Goal: Transaction & Acquisition: Purchase product/service

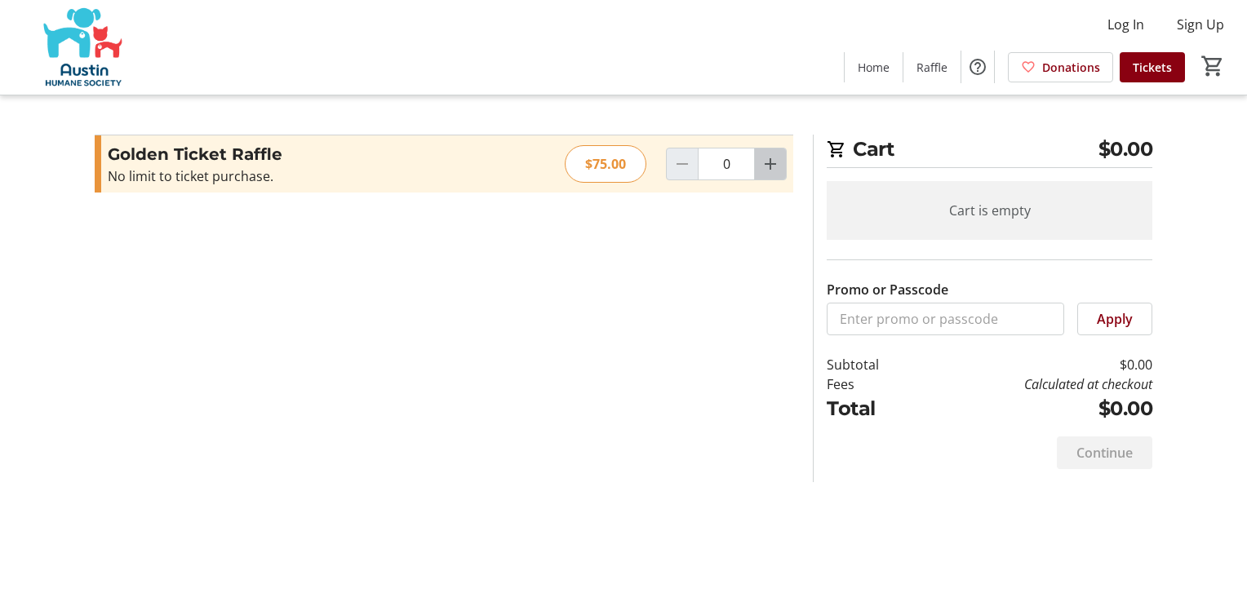
click at [773, 162] on mat-icon "Increment by one" at bounding box center [770, 164] width 20 height 20
type input "1"
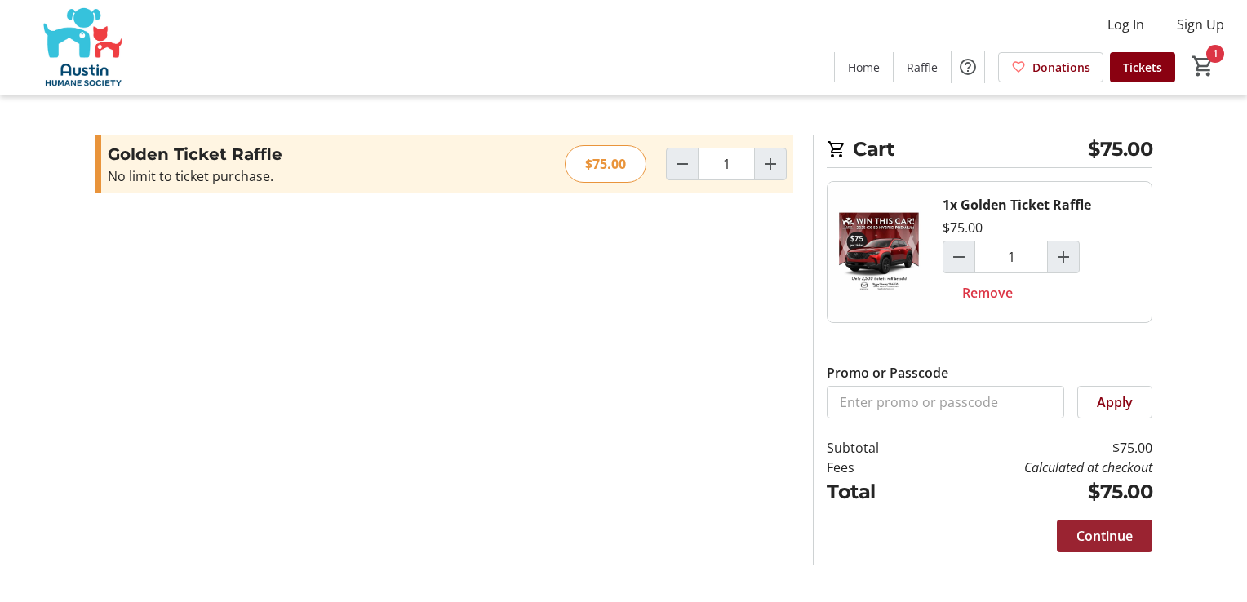
click at [1130, 534] on span "Continue" at bounding box center [1104, 536] width 56 height 20
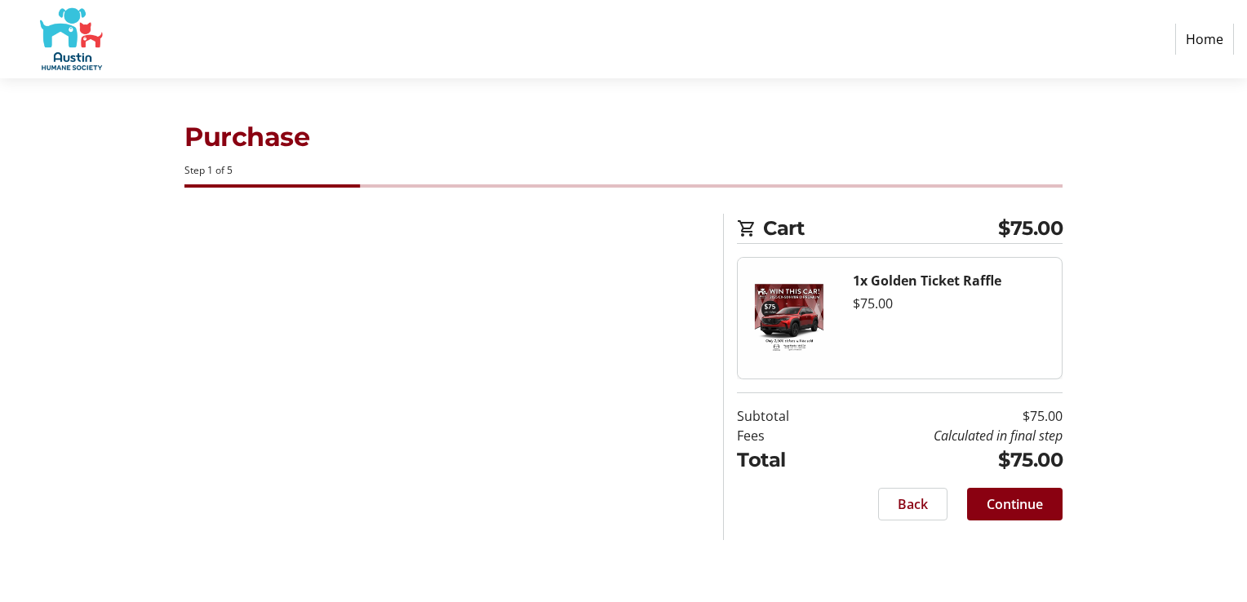
select select "US"
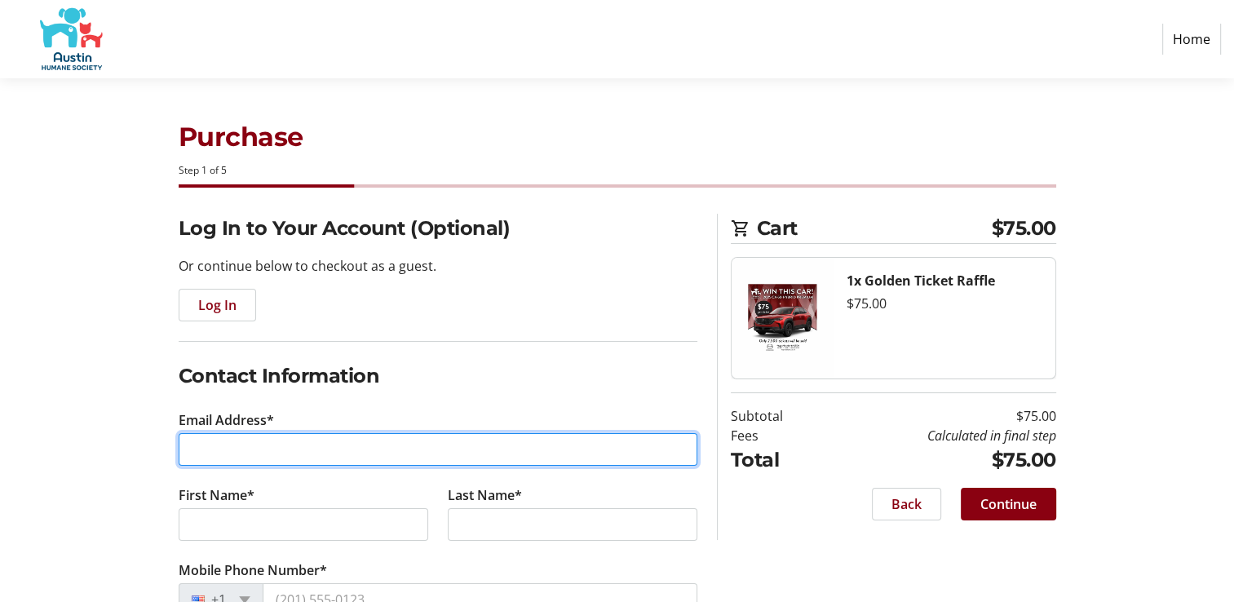
click at [222, 449] on input "Email Address*" at bounding box center [438, 449] width 519 height 33
type input "[EMAIL_ADDRESS][DOMAIN_NAME]"
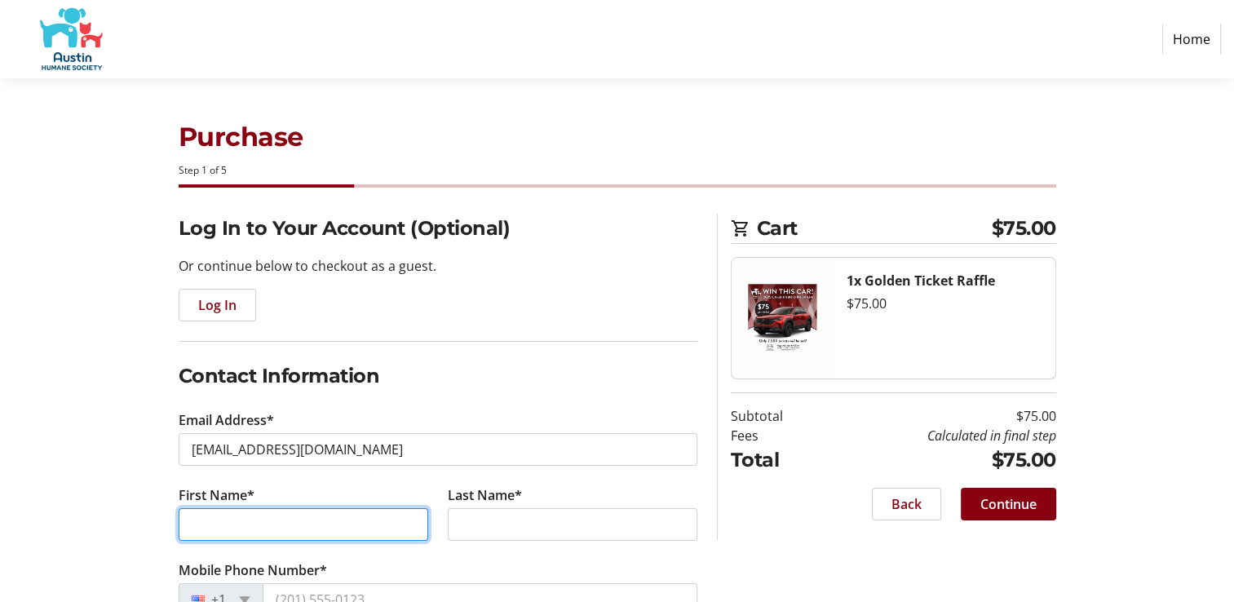
click at [192, 537] on input "First Name*" at bounding box center [304, 524] width 250 height 33
type input "[PERSON_NAME]"
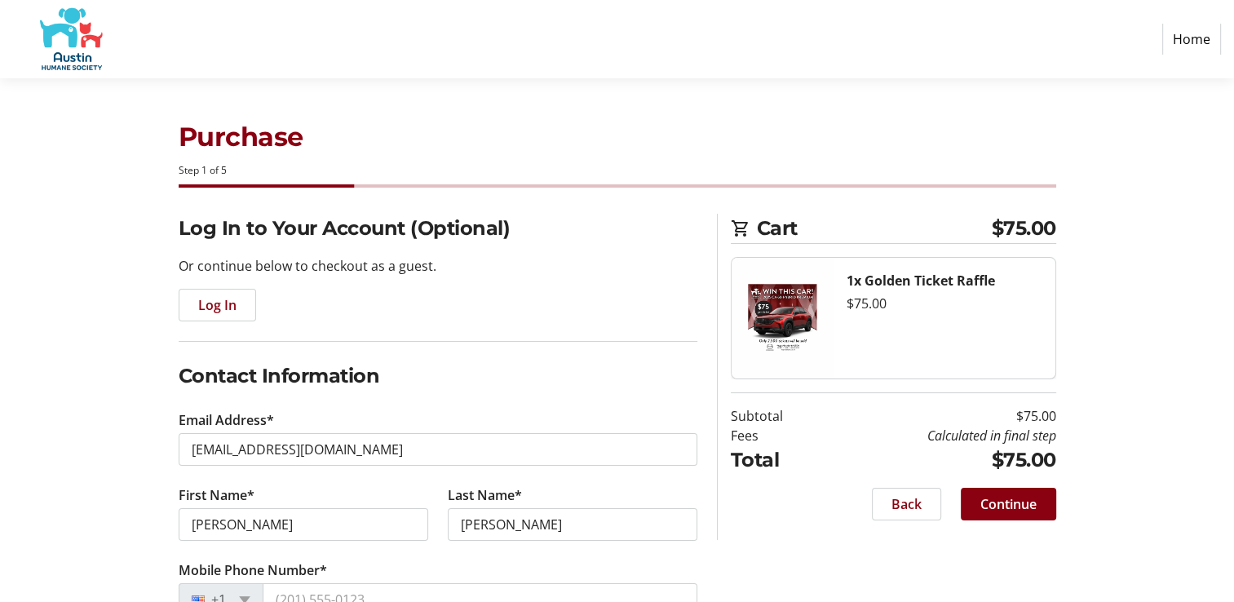
scroll to position [5, 0]
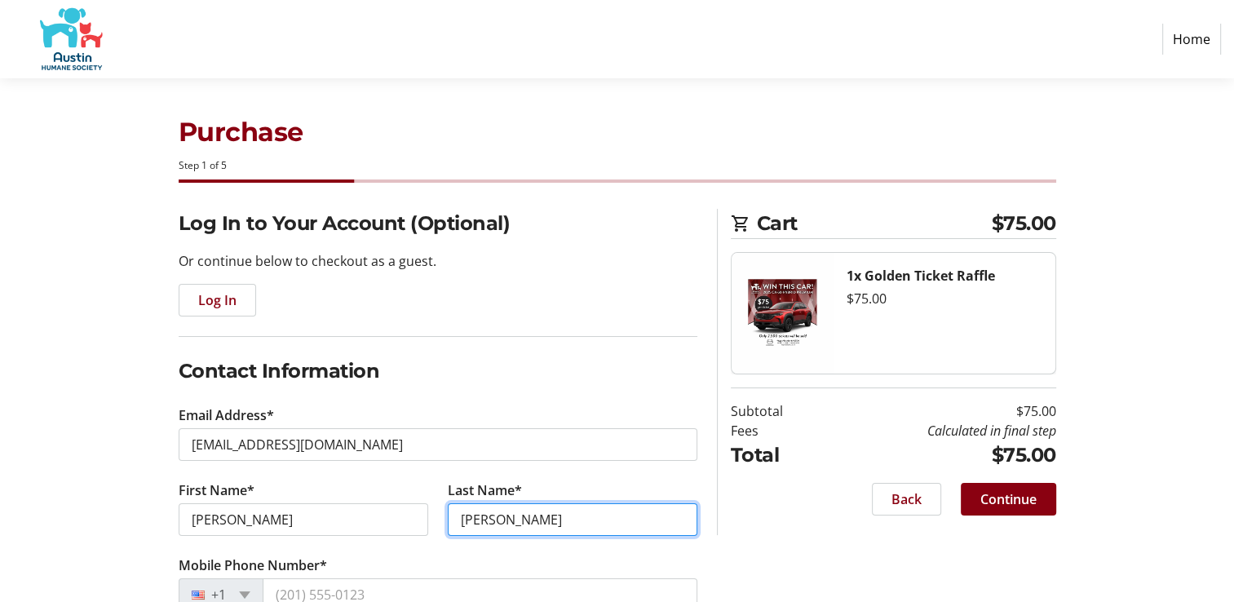
click at [481, 527] on input "[PERSON_NAME]" at bounding box center [573, 519] width 250 height 33
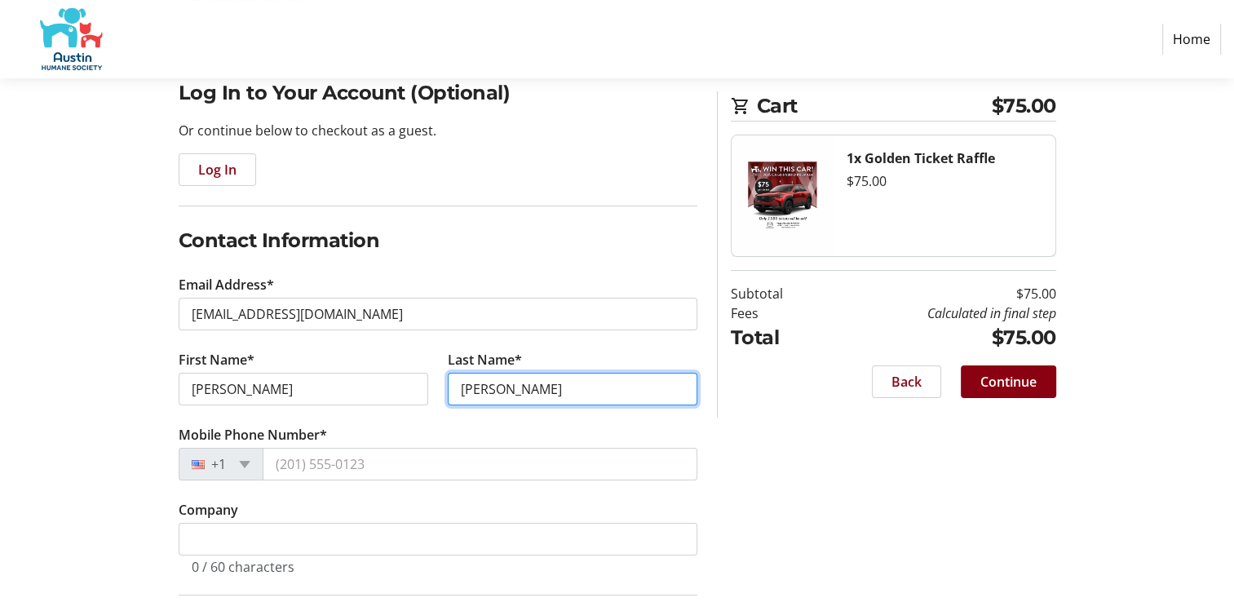
scroll to position [141, 0]
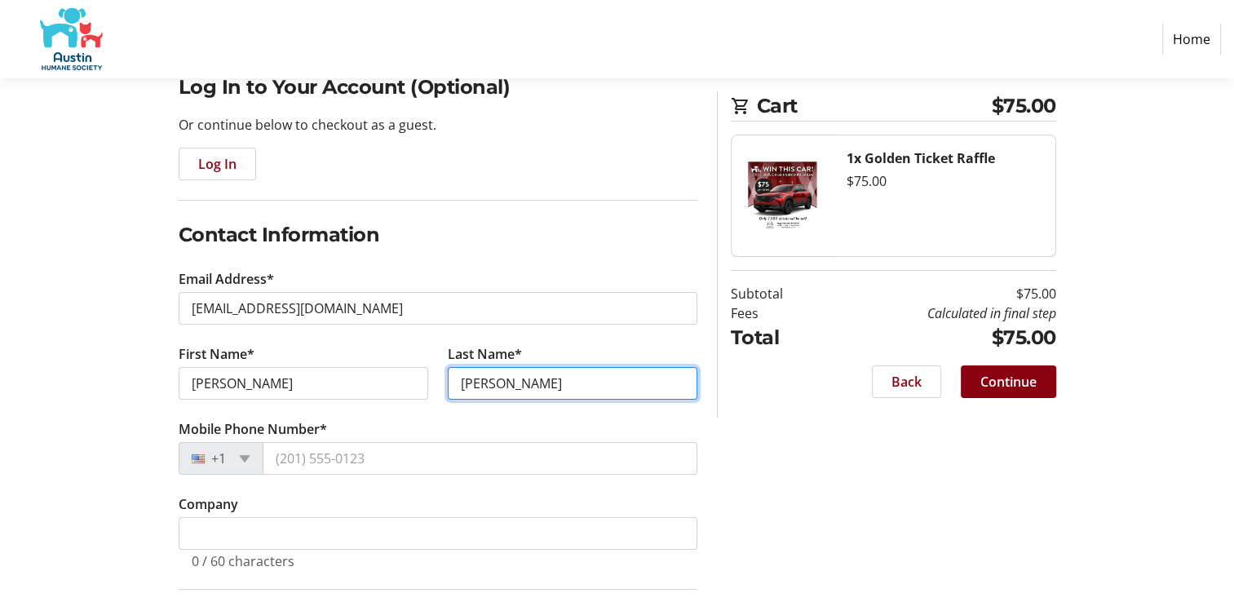
type input "[PERSON_NAME]"
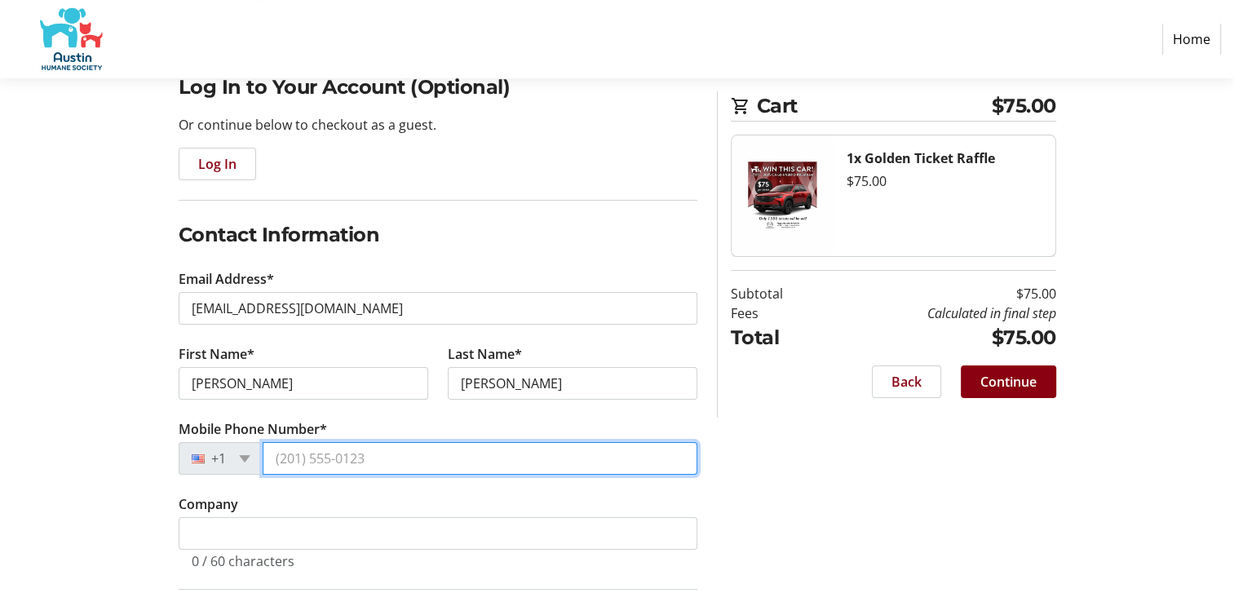
click at [308, 454] on input "Mobile Phone Number*" at bounding box center [480, 458] width 435 height 33
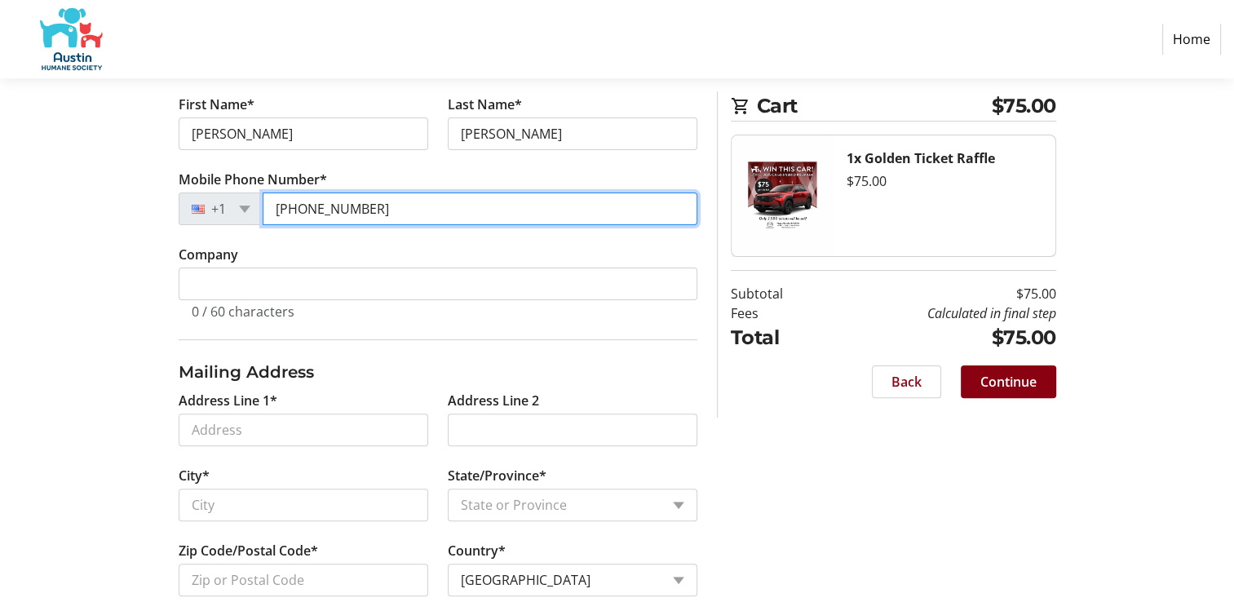
scroll to position [421, 0]
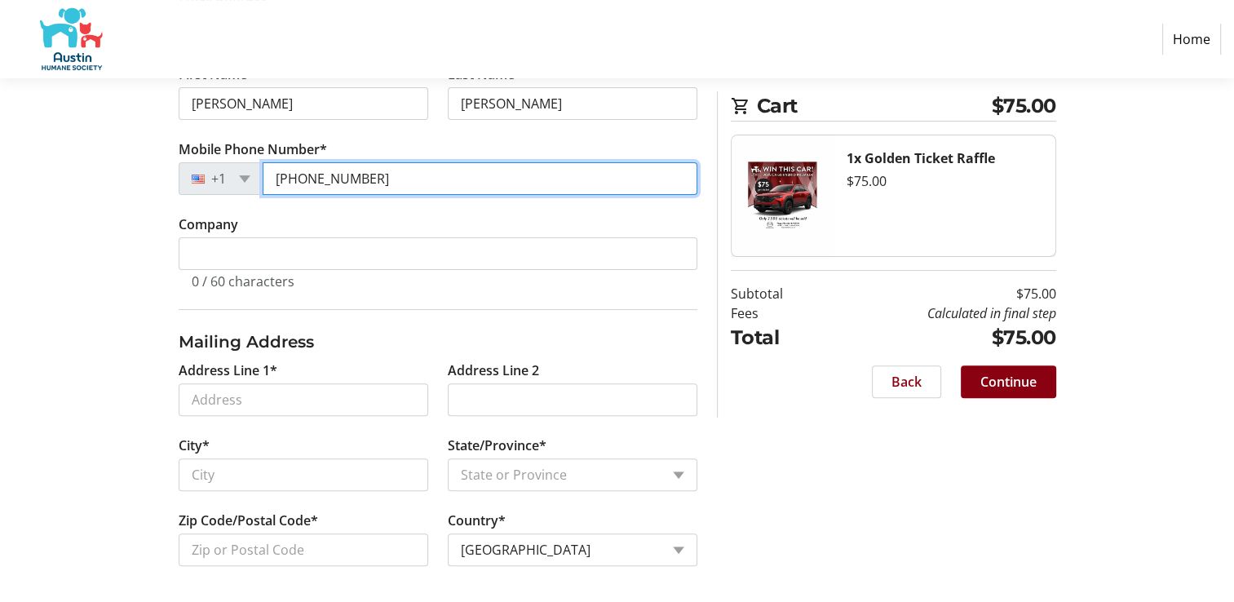
type input "[PHONE_NUMBER]"
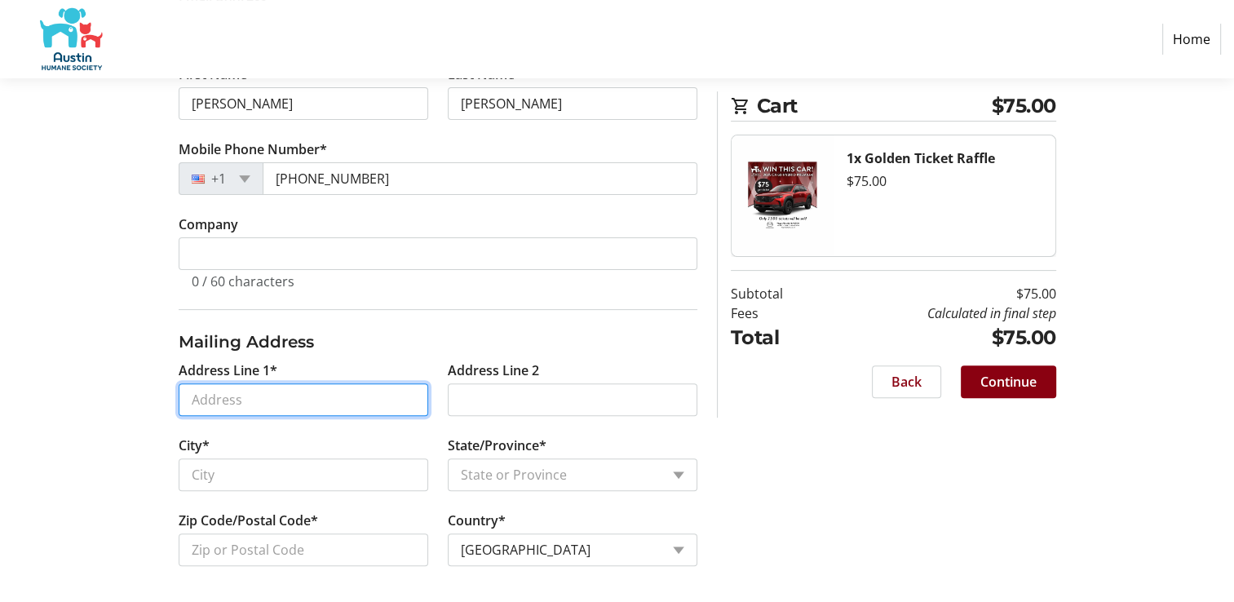
click at [212, 401] on input "Address Line 1*" at bounding box center [304, 399] width 250 height 33
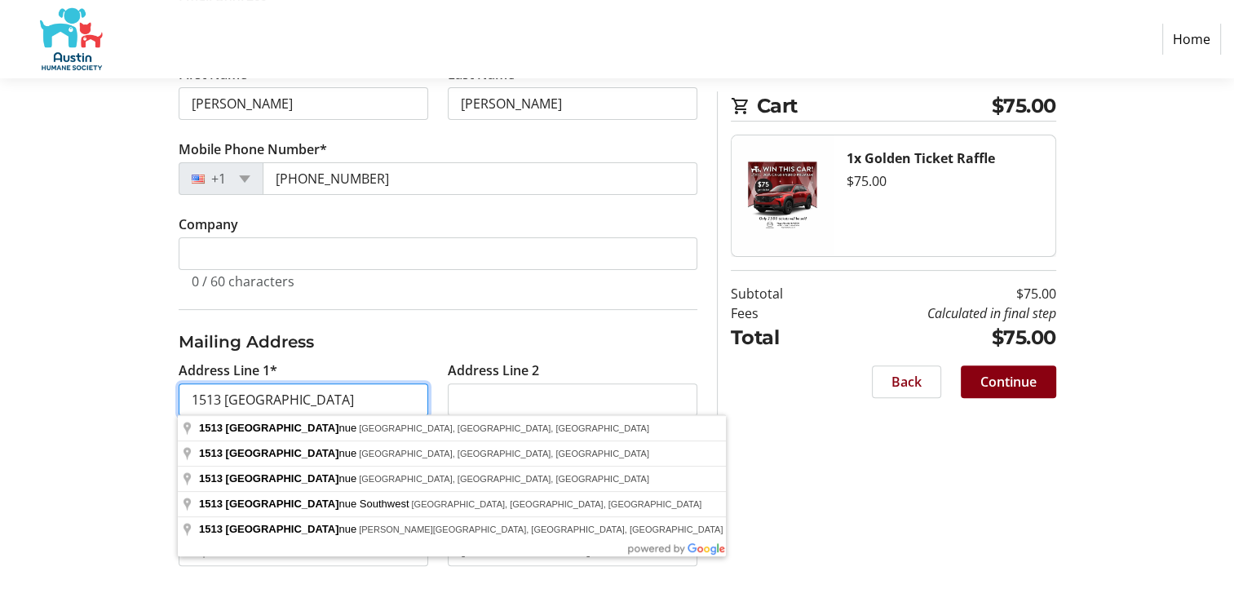
click at [369, 392] on input "1513 [GEOGRAPHIC_DATA]" at bounding box center [304, 399] width 250 height 33
type input "1513 [GEOGRAPHIC_DATA]"
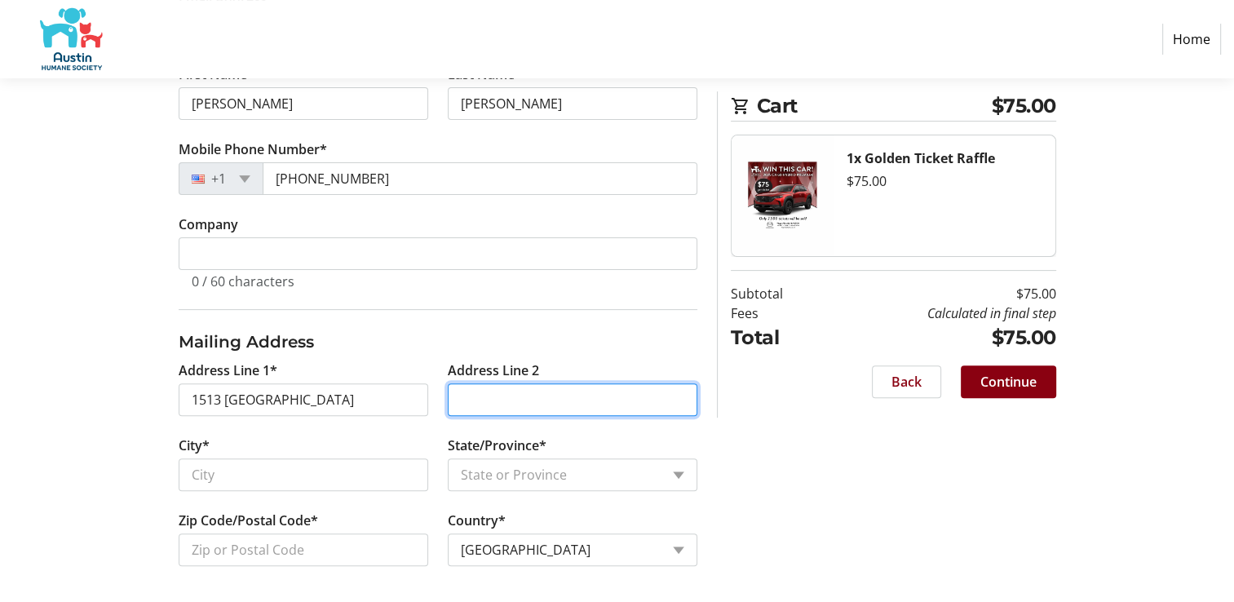
click at [486, 385] on input "Address Line 2" at bounding box center [573, 399] width 250 height 33
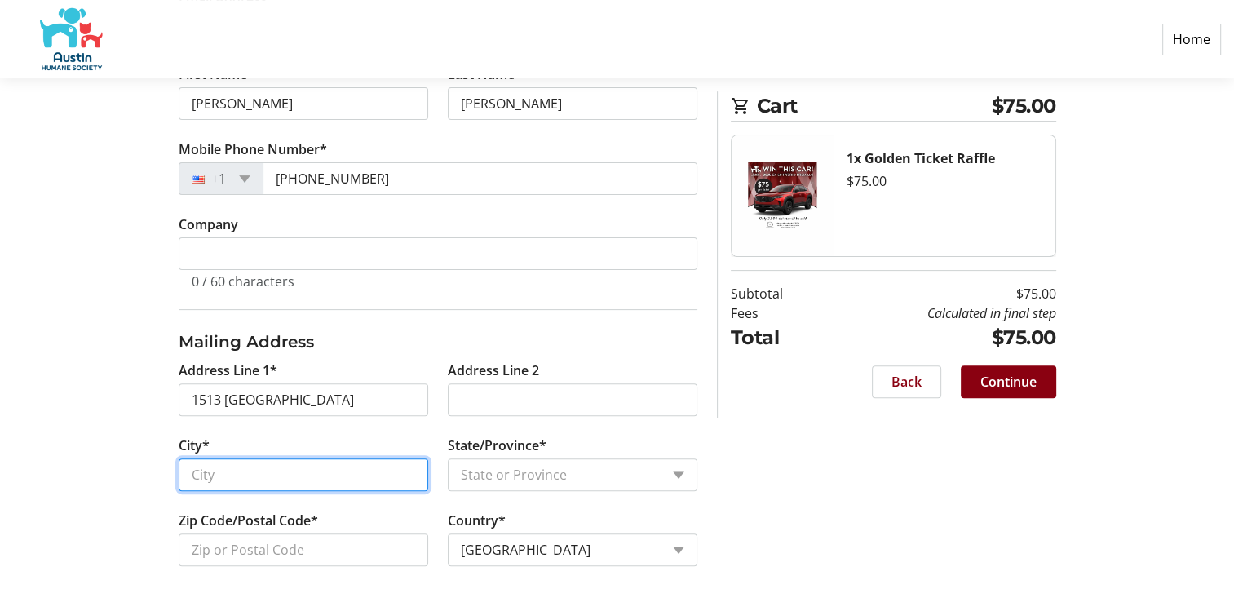
click at [226, 469] on input "City*" at bounding box center [304, 475] width 250 height 33
type input "Austin"
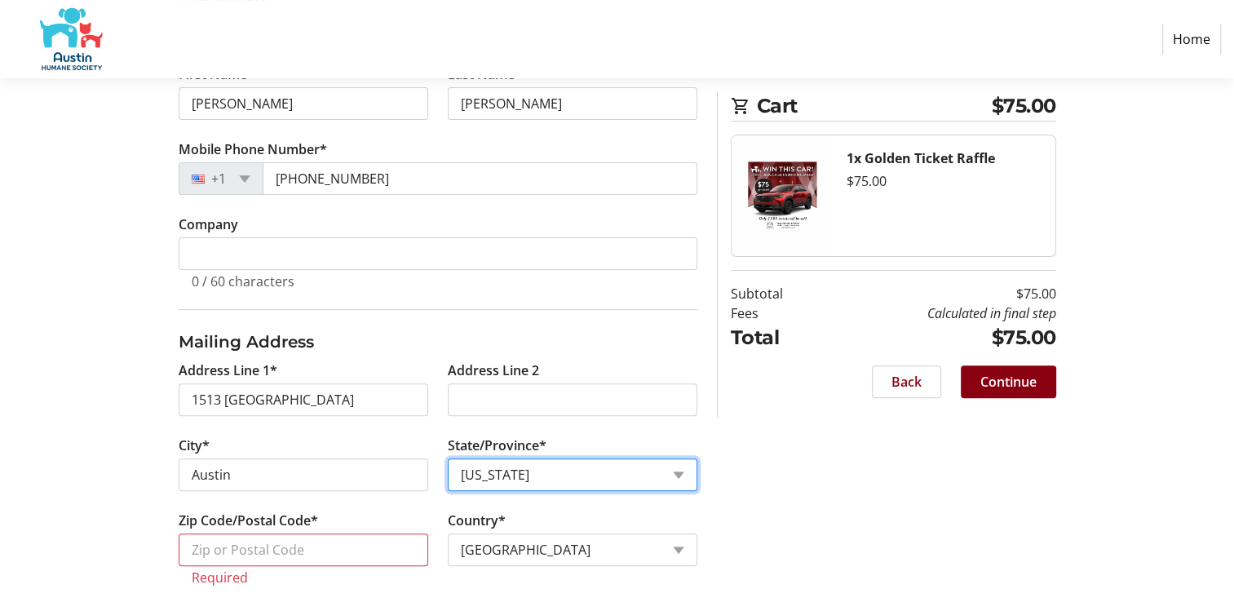
click at [678, 468] on select "State or Province State or [GEOGRAPHIC_DATA][US_STATE][GEOGRAPHIC_DATA] [US_STA…" at bounding box center [573, 475] width 250 height 33
select select "[GEOGRAPHIC_DATA]"
click at [448, 459] on select "State or Province State or [GEOGRAPHIC_DATA][US_STATE][GEOGRAPHIC_DATA] [US_STA…" at bounding box center [573, 475] width 250 height 33
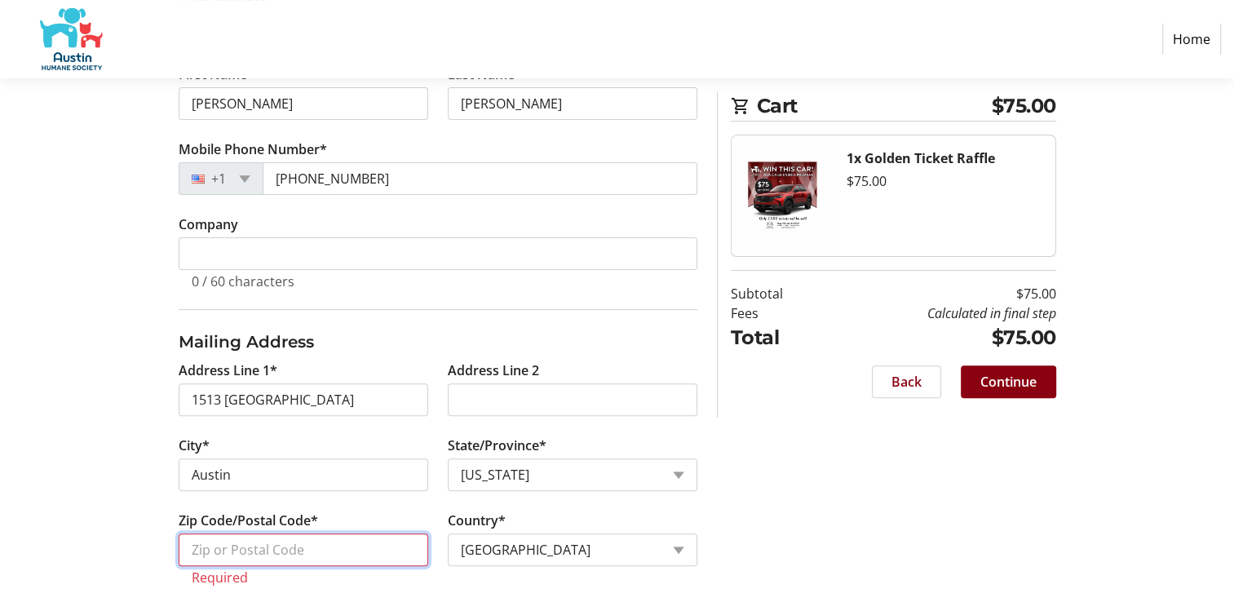
click at [232, 543] on input "Zip Code/Postal Code*" at bounding box center [304, 550] width 250 height 33
type input "78757"
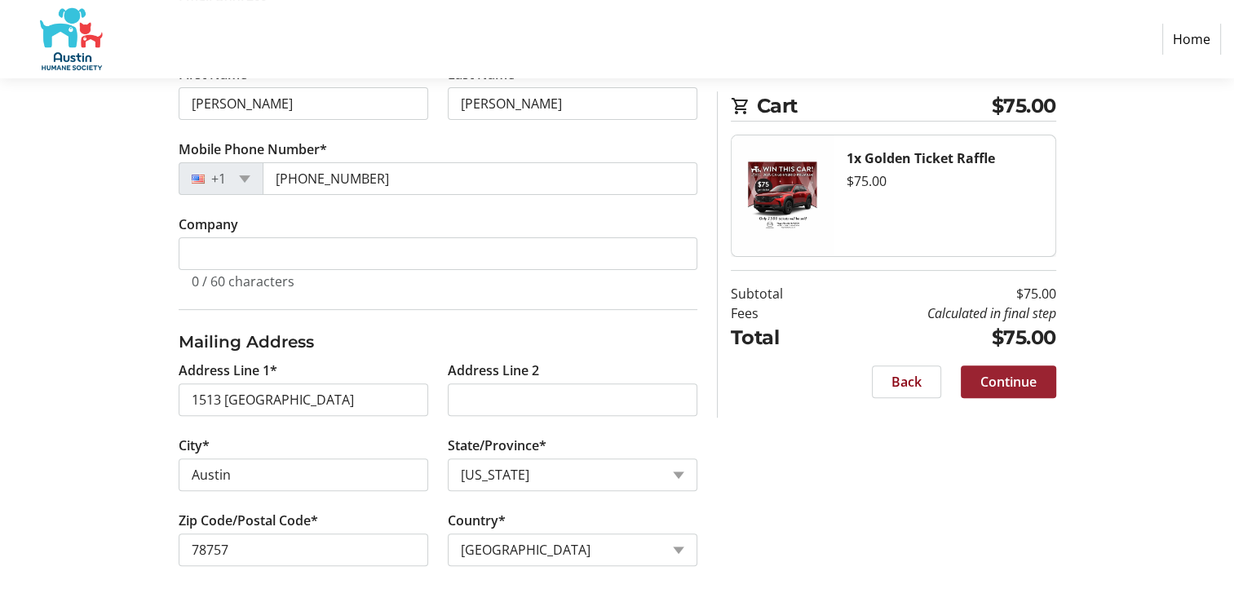
click at [1025, 380] on span "Continue" at bounding box center [1009, 382] width 56 height 20
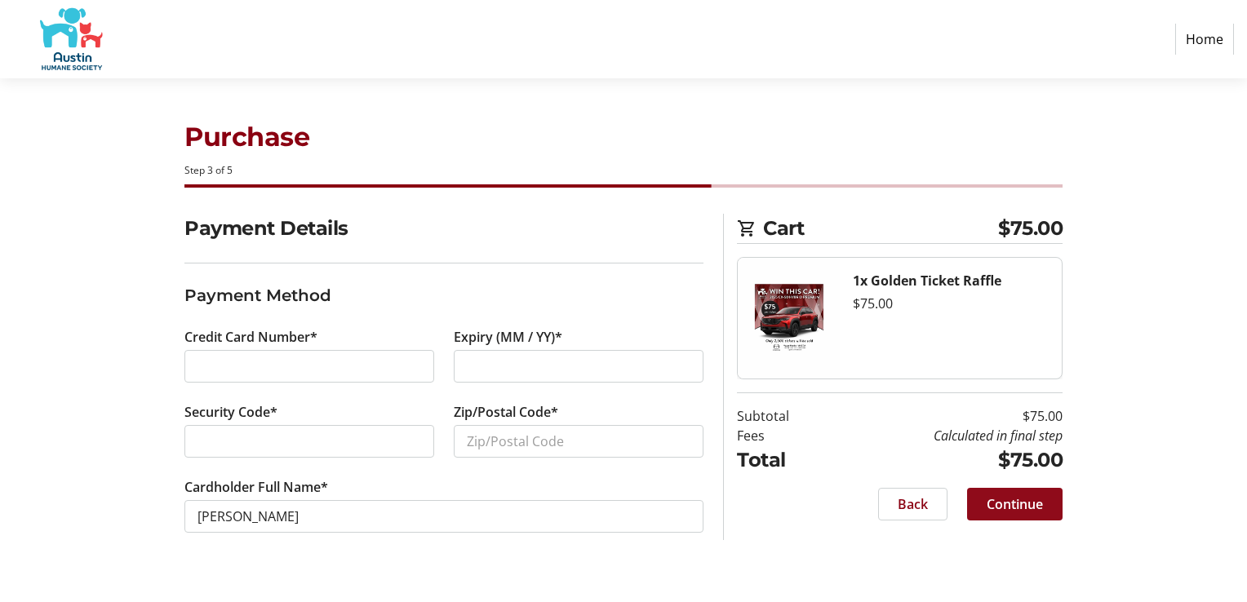
click at [1025, 380] on section "Cart $75.00 1x Golden Ticket Raffle $75.00 Subtotal $75.00 Fees Calculated in f…" at bounding box center [900, 377] width 326 height 326
click at [483, 448] on input "Zip/Postal Code*" at bounding box center [579, 441] width 250 height 33
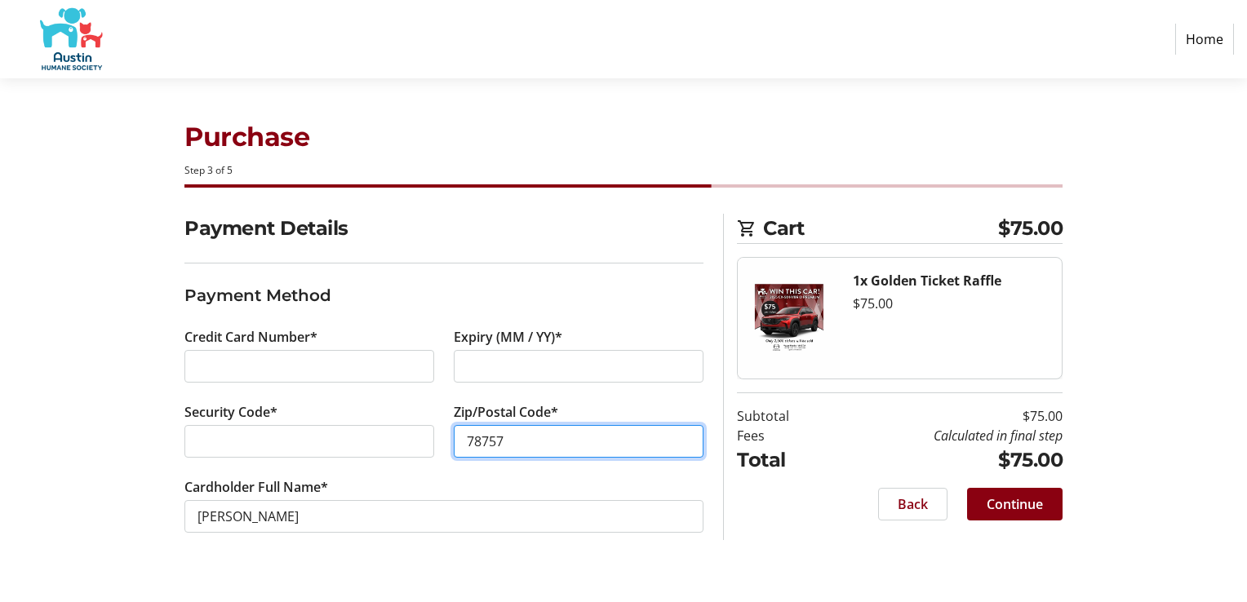
type input "78757"
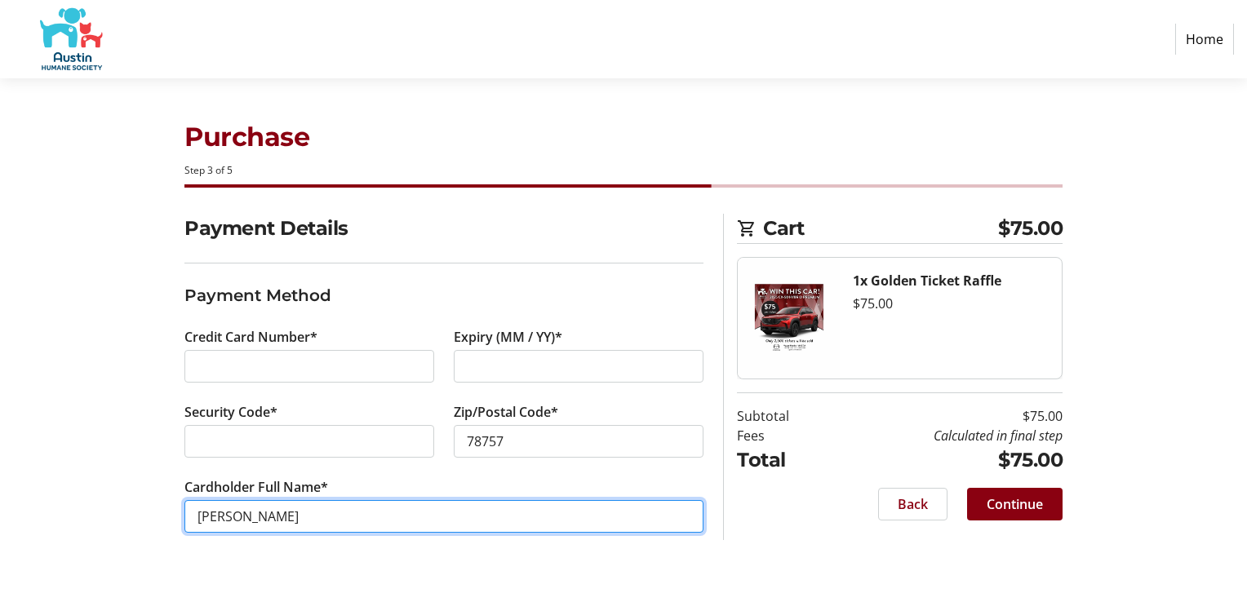
click at [368, 512] on input "[PERSON_NAME]" at bounding box center [443, 516] width 519 height 33
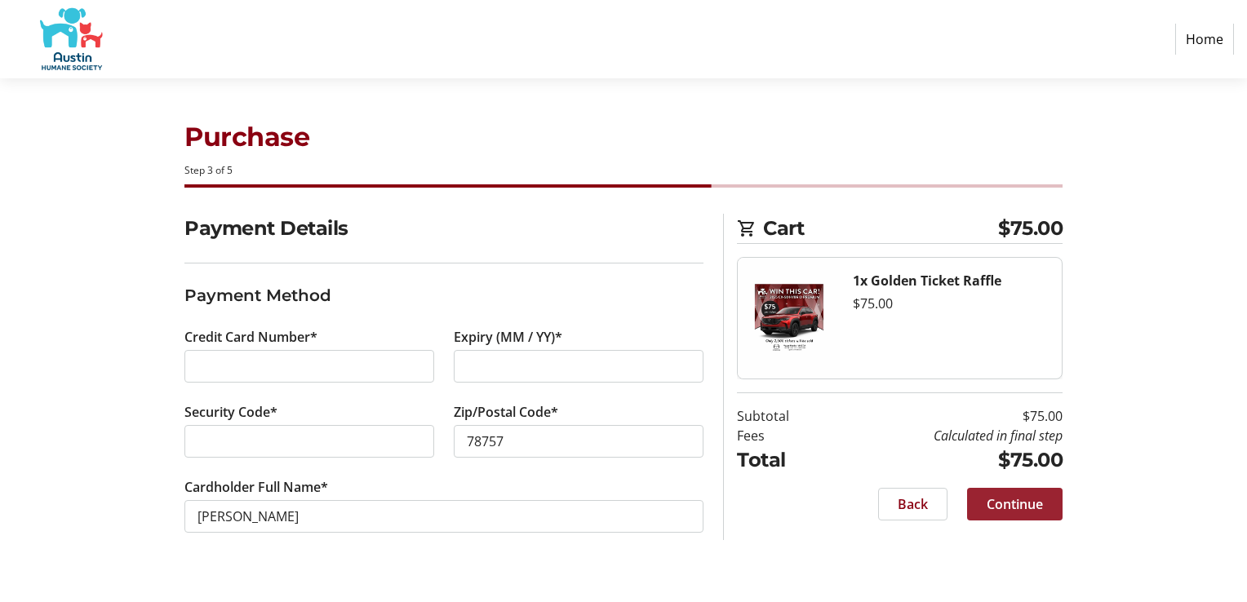
click at [1024, 499] on span "Continue" at bounding box center [1014, 504] width 56 height 20
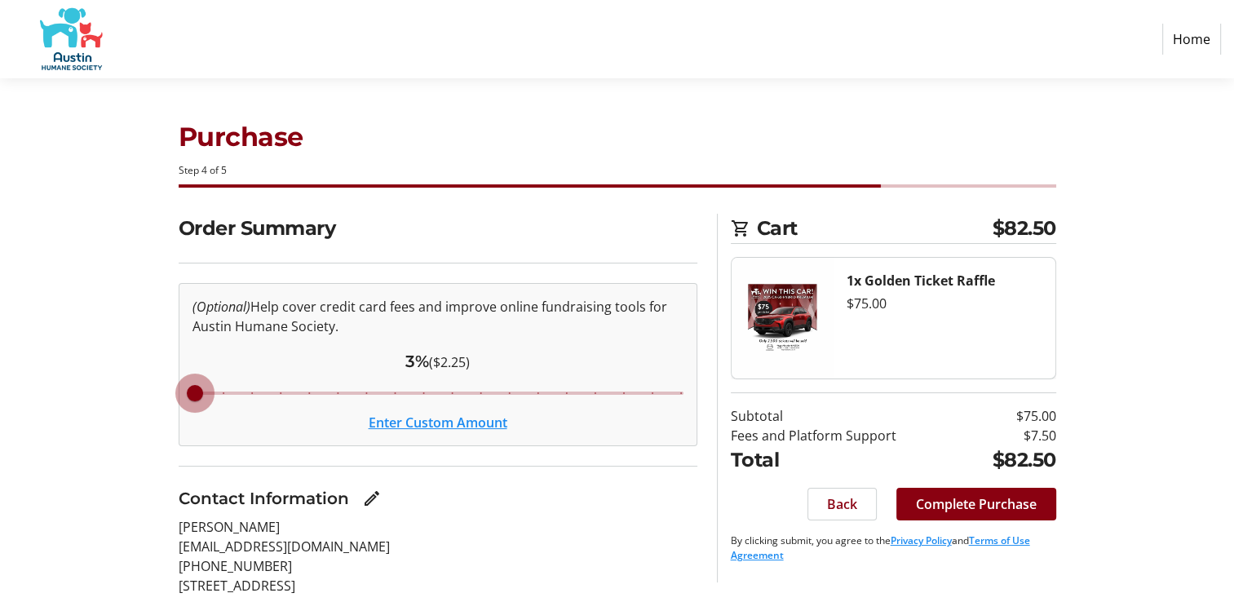
drag, startPoint x: 394, startPoint y: 387, endPoint x: 186, endPoint y: 379, distance: 208.2
type input "3"
click at [186, 379] on input "Cover fees percentage" at bounding box center [437, 393] width 525 height 36
drag, startPoint x: 201, startPoint y: 388, endPoint x: 180, endPoint y: 388, distance: 21.2
click at [180, 388] on input "Cover fees percentage" at bounding box center [437, 393] width 525 height 36
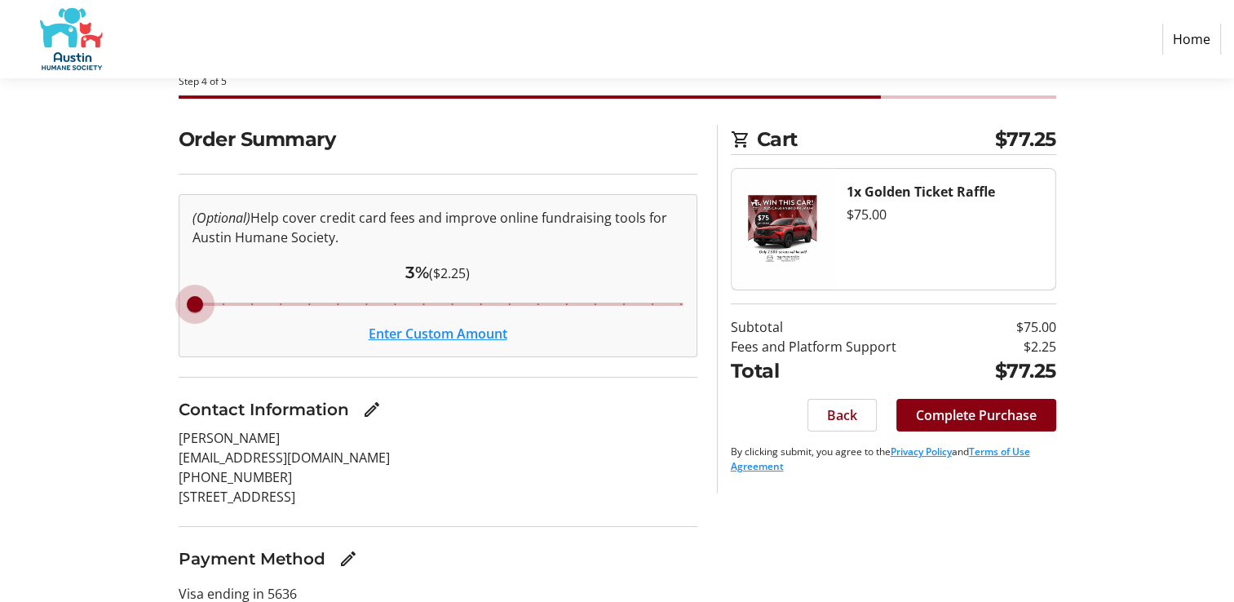
scroll to position [167, 0]
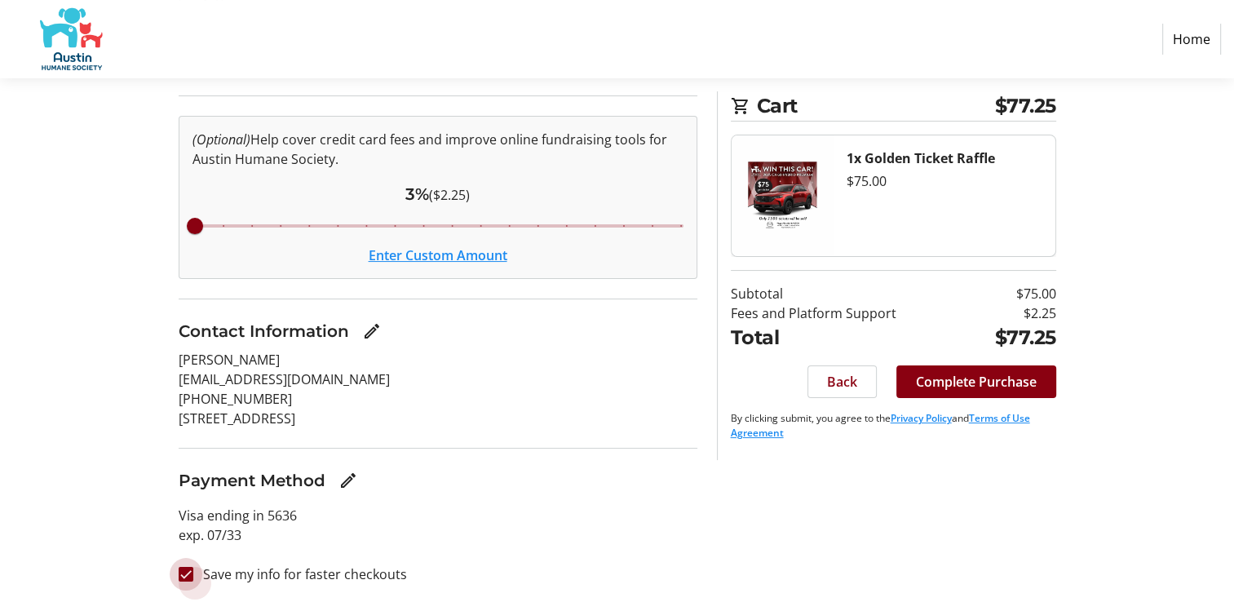
click at [188, 571] on input "Save my info for faster checkouts" at bounding box center [186, 574] width 15 height 15
checkbox input "false"
click at [447, 258] on button "Enter Custom Amount" at bounding box center [438, 256] width 139 height 20
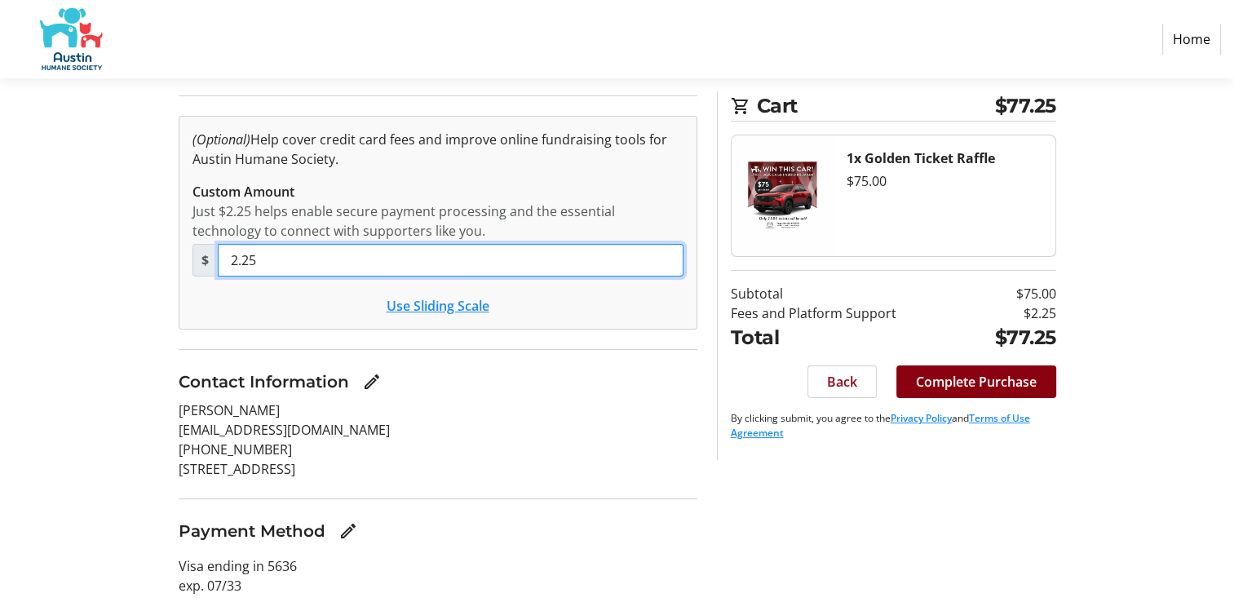
click at [274, 246] on input "2.25" at bounding box center [451, 260] width 466 height 33
type input "5.00"
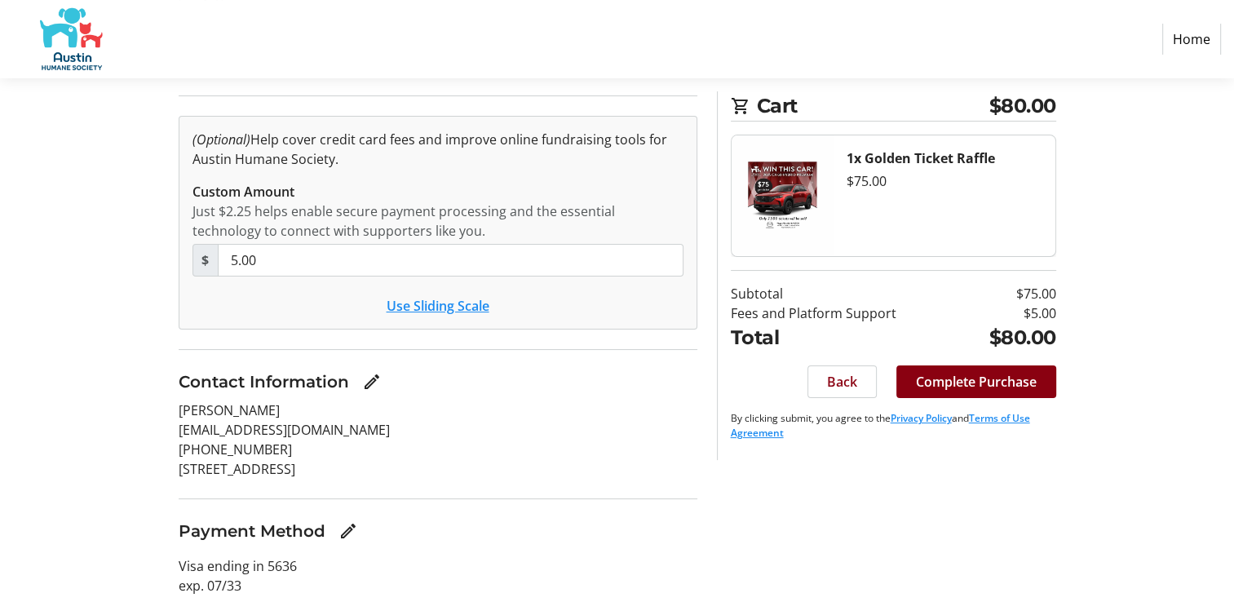
click at [412, 308] on button "Use Sliding Scale" at bounding box center [438, 306] width 103 height 20
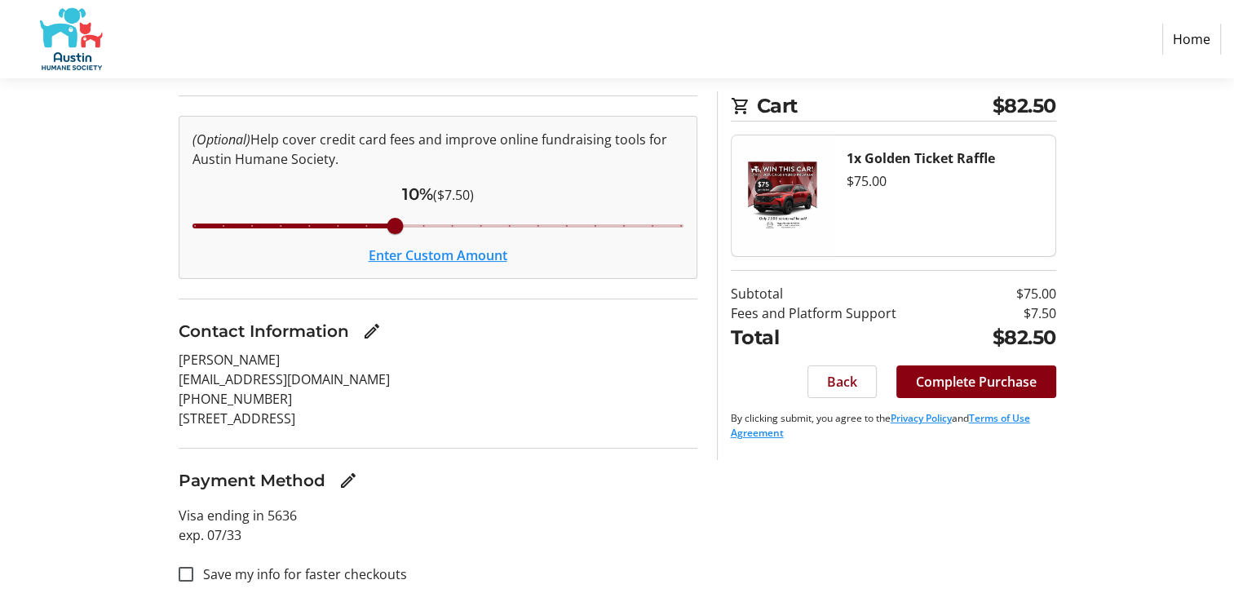
click at [444, 255] on button "Enter Custom Amount" at bounding box center [438, 256] width 139 height 20
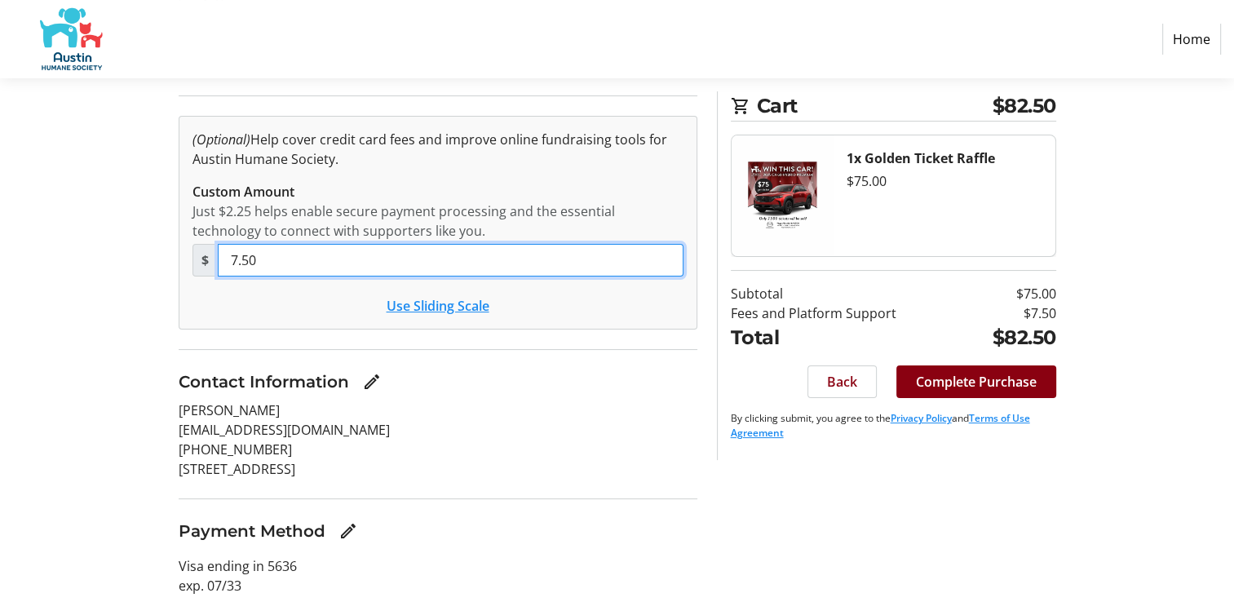
click at [297, 266] on input "7.50" at bounding box center [451, 260] width 466 height 33
type input "5.00"
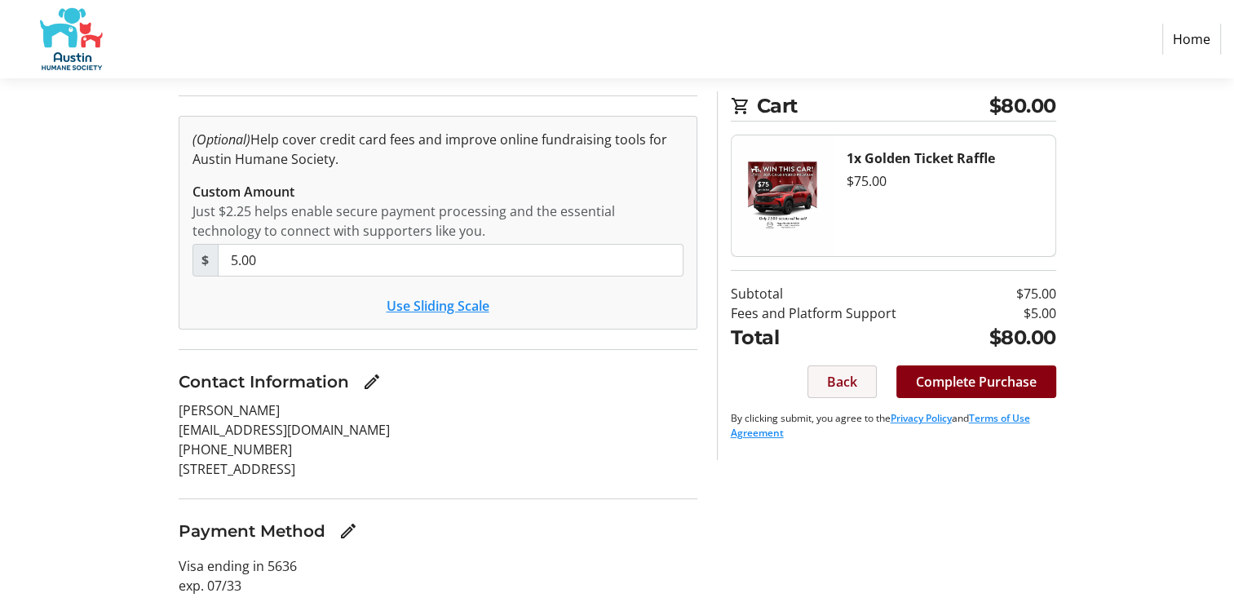
click at [858, 380] on span at bounding box center [843, 381] width 68 height 39
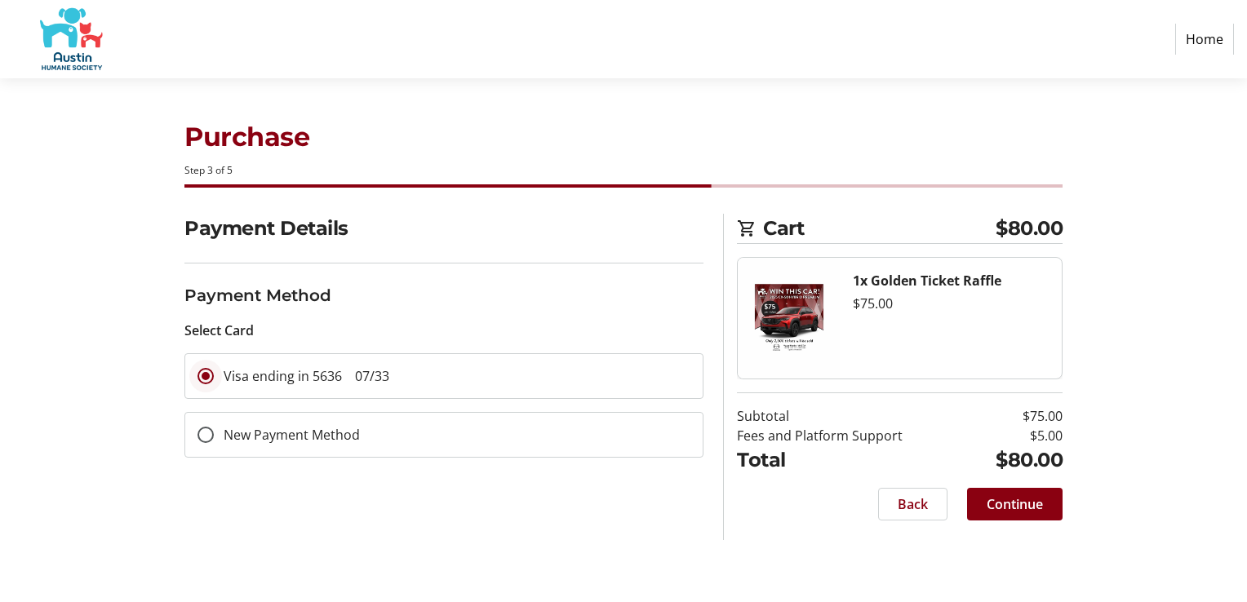
drag, startPoint x: 434, startPoint y: 385, endPoint x: 210, endPoint y: 380, distance: 224.4
click at [210, 380] on mat-radio-button "Visa ending in 5636 07/33" at bounding box center [443, 376] width 519 height 46
click at [919, 508] on span "Back" at bounding box center [913, 504] width 30 height 20
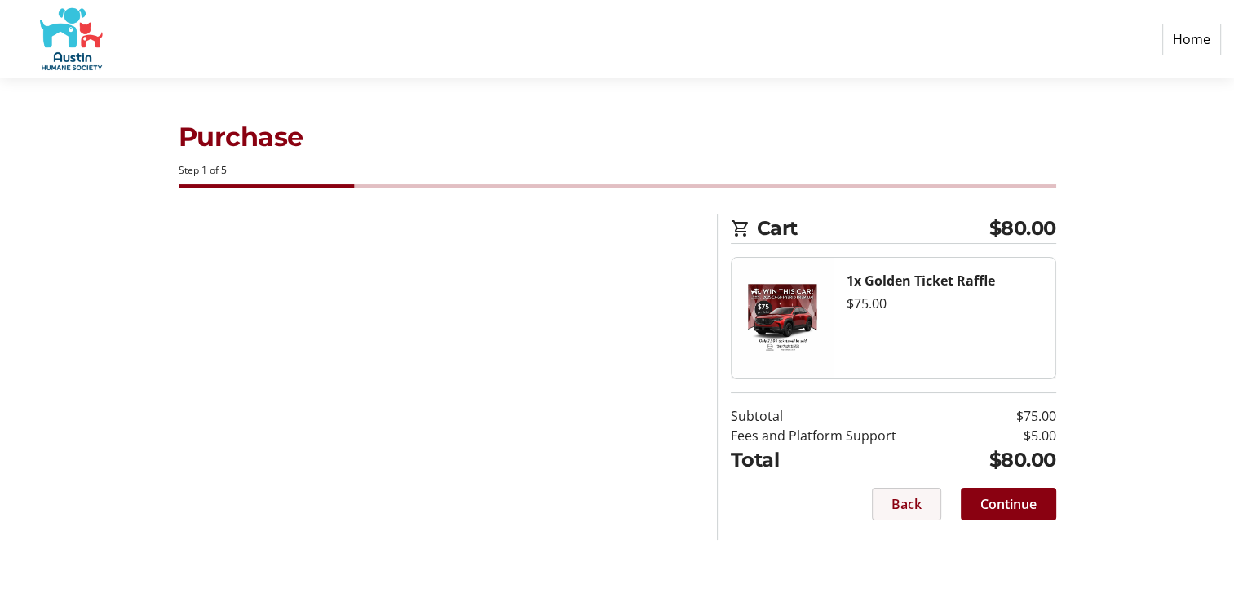
select select "[GEOGRAPHIC_DATA]"
select select "US"
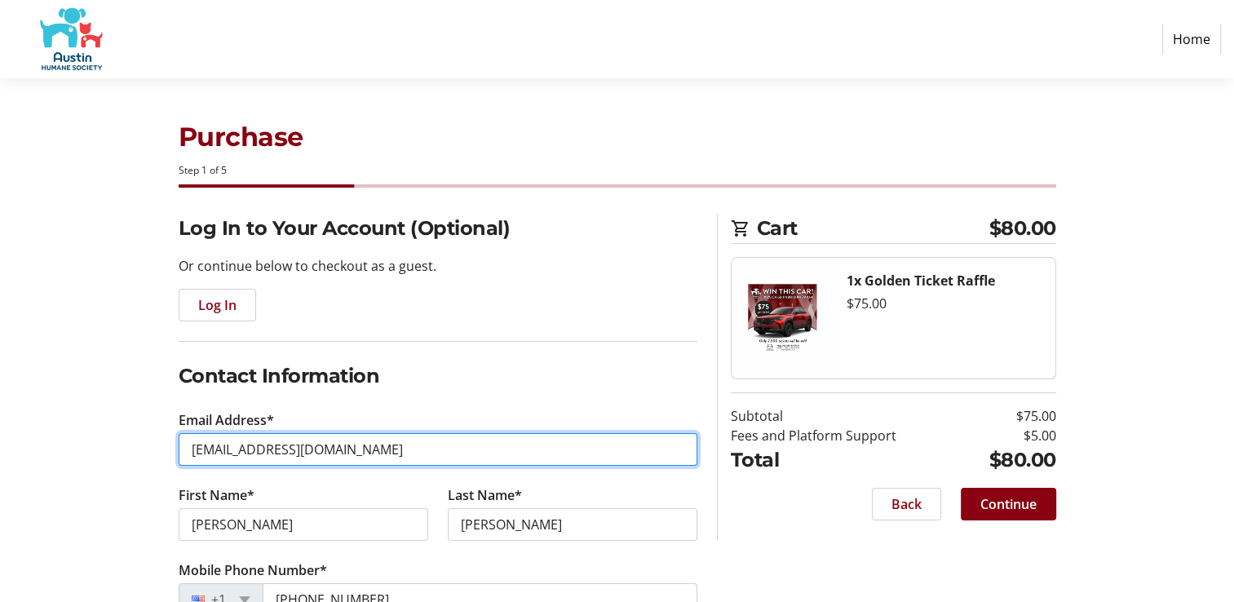
click at [363, 449] on input "[EMAIL_ADDRESS][DOMAIN_NAME]" at bounding box center [438, 449] width 519 height 33
type input "k"
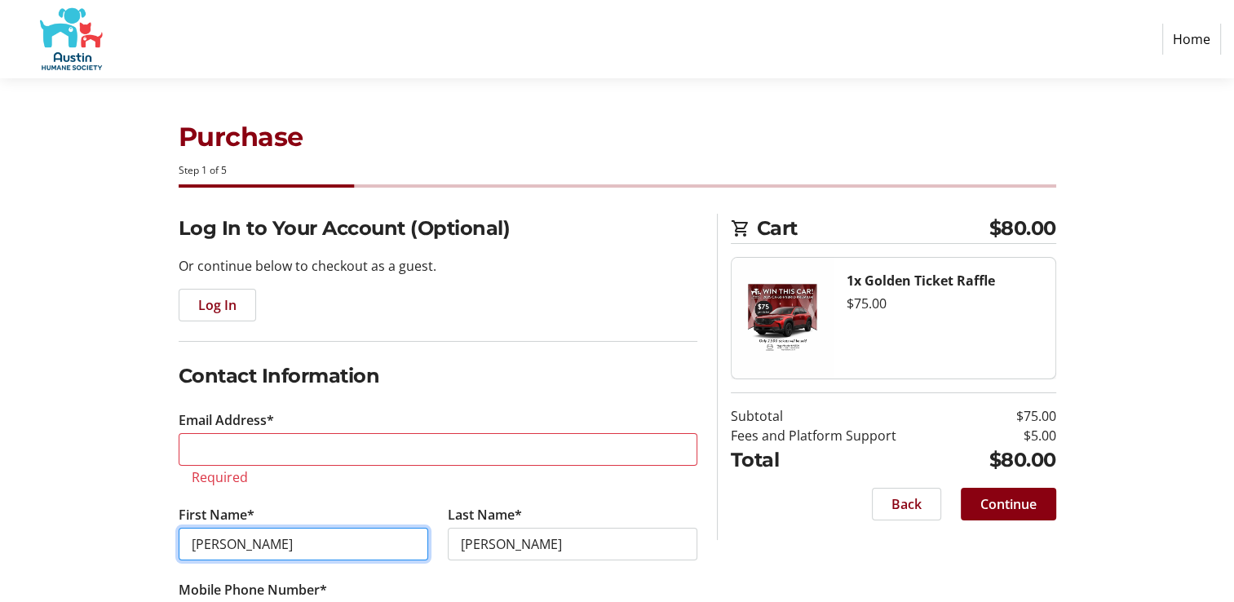
click at [312, 517] on tr-form-field "First Name* [PERSON_NAME]" at bounding box center [303, 542] width 269 height 75
type input "K"
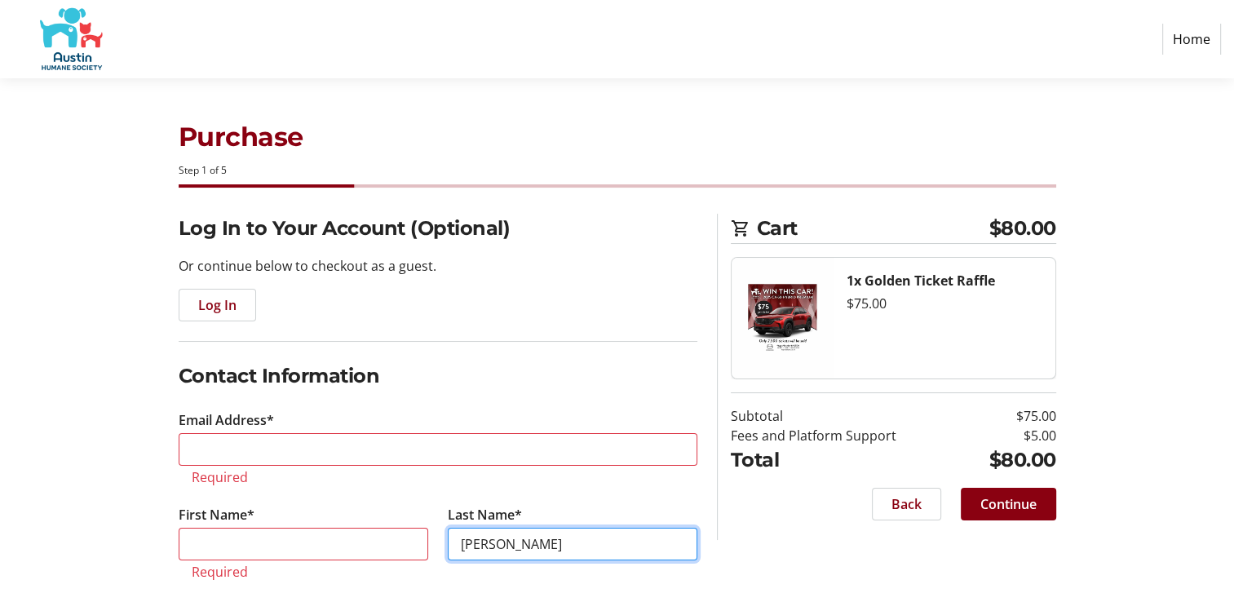
click at [509, 544] on input "[PERSON_NAME]" at bounding box center [573, 544] width 250 height 33
type input "E"
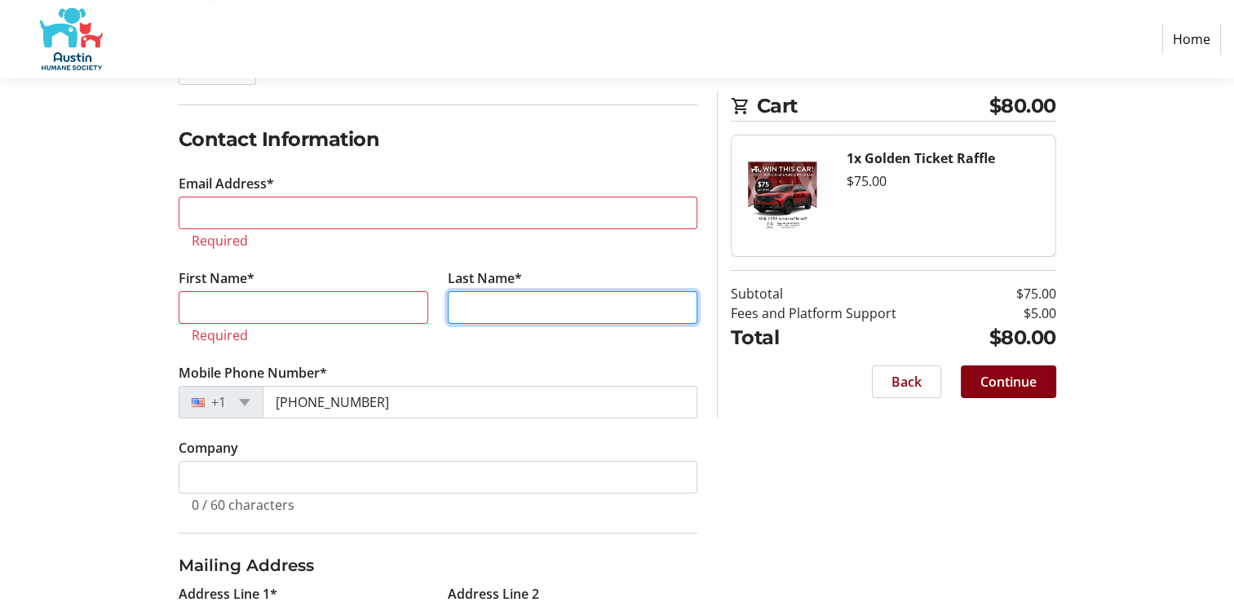
scroll to position [267, 0]
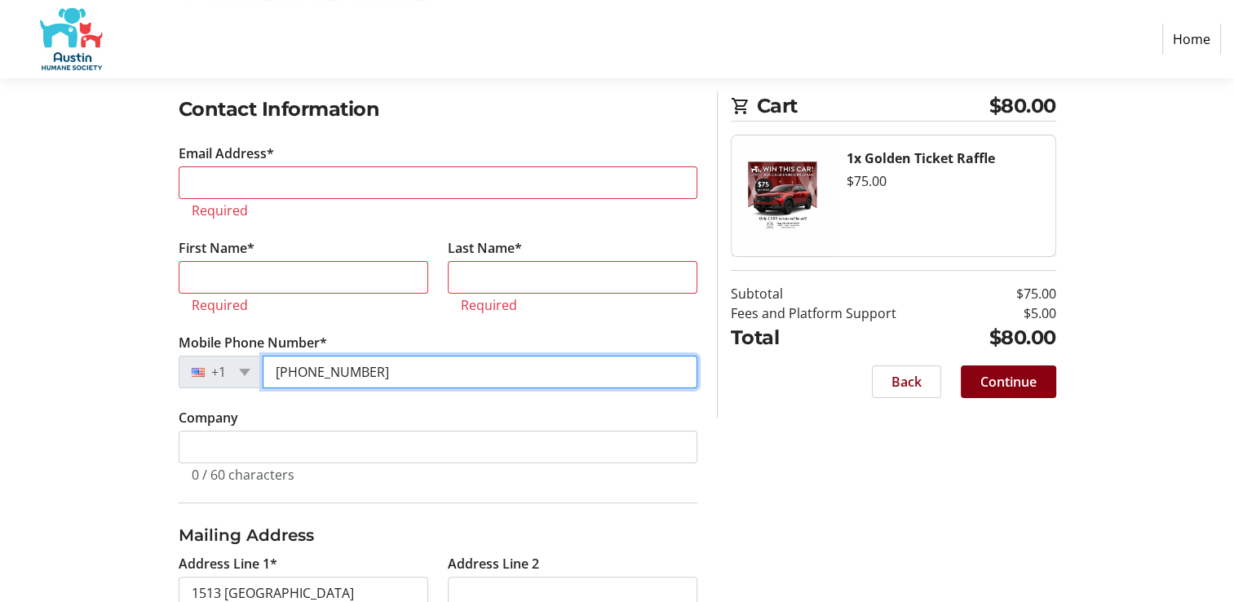
click at [403, 377] on input "[PHONE_NUMBER]" at bounding box center [480, 372] width 435 height 33
type input "5"
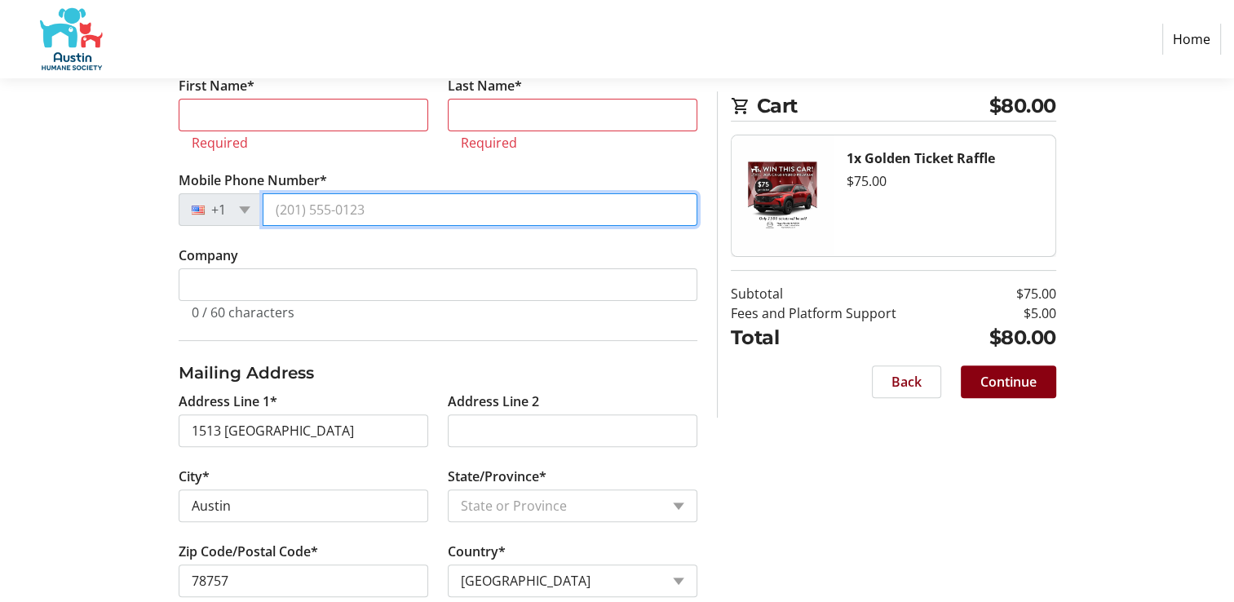
scroll to position [437, 0]
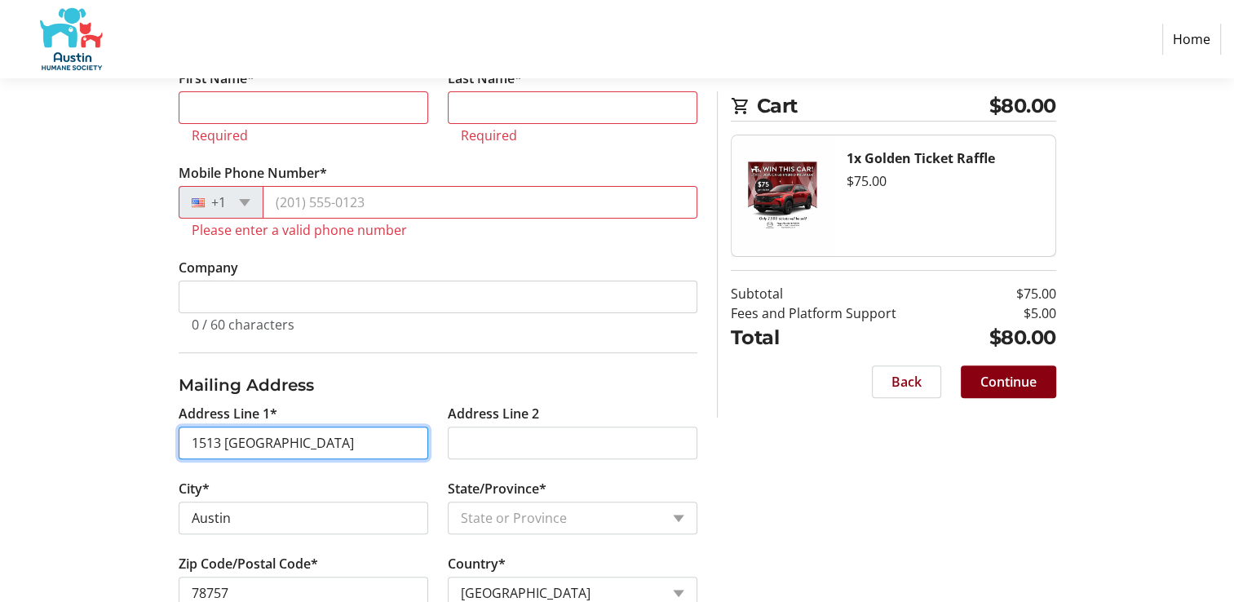
click at [326, 430] on input "1513 [GEOGRAPHIC_DATA]" at bounding box center [304, 443] width 250 height 33
type input "1"
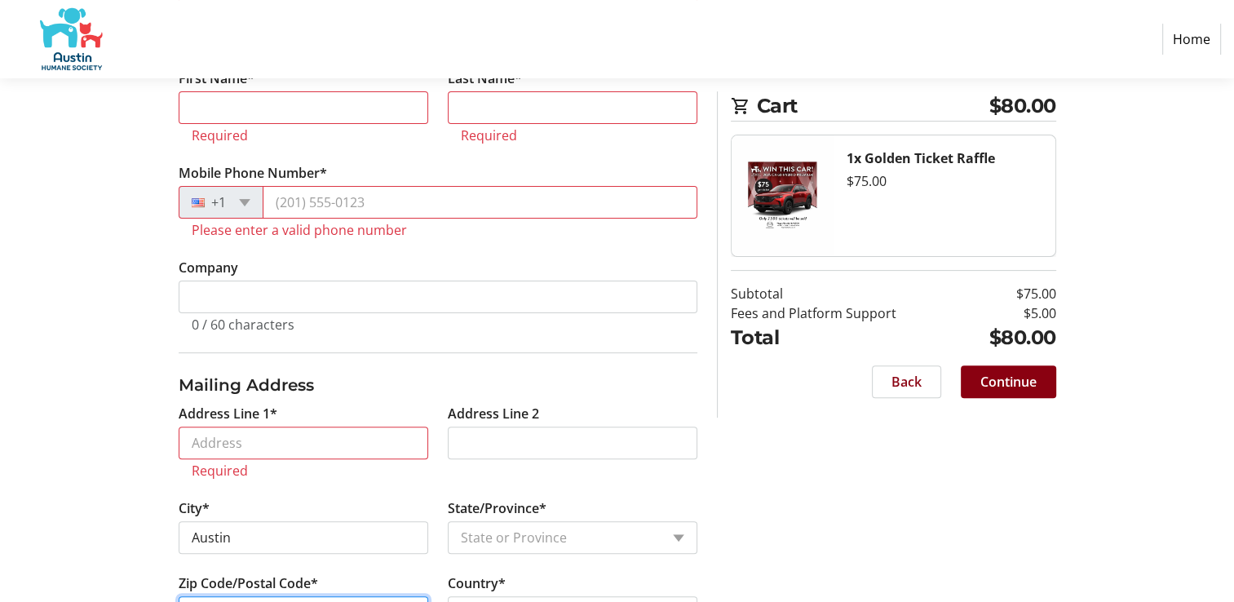
click at [289, 589] on tr-form-field "Zip Code/Postal Code* 78757" at bounding box center [303, 611] width 269 height 75
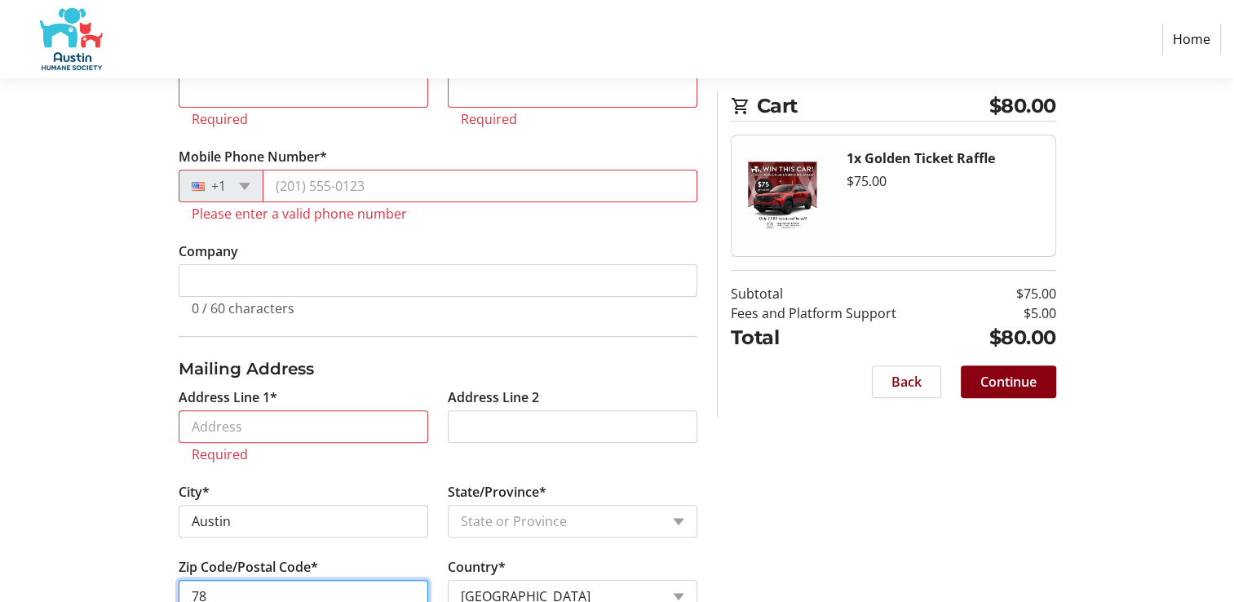
type input "7"
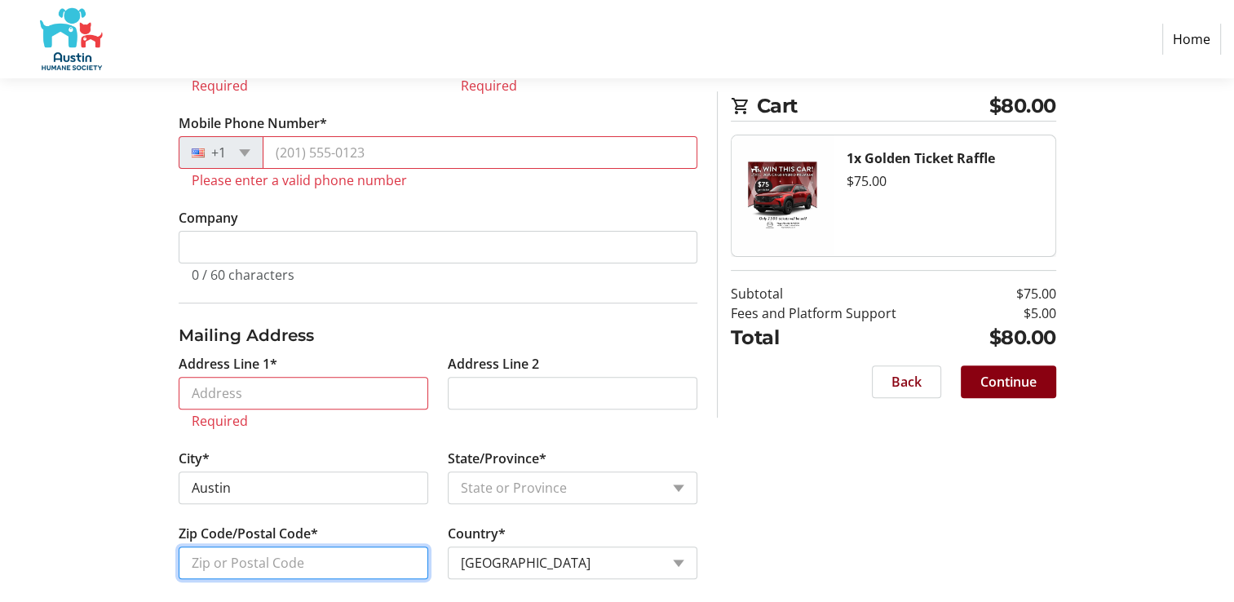
scroll to position [499, 0]
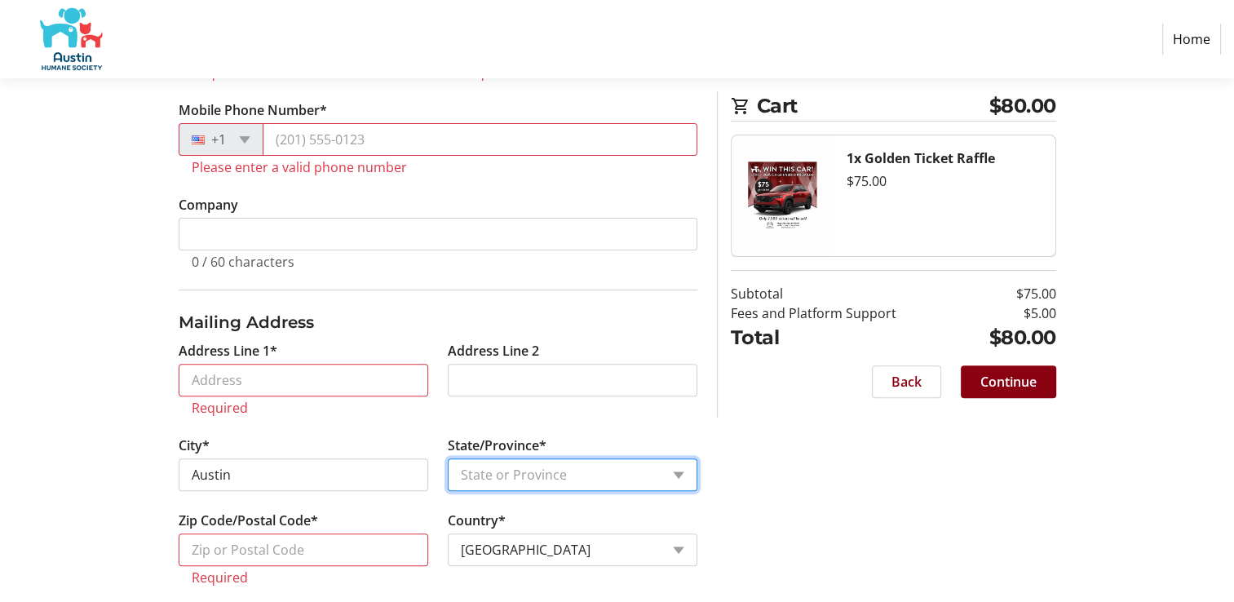
drag, startPoint x: 587, startPoint y: 480, endPoint x: 362, endPoint y: 457, distance: 226.4
click at [587, 480] on select "State or Province State or [GEOGRAPHIC_DATA][US_STATE][GEOGRAPHIC_DATA] [US_STA…" at bounding box center [573, 475] width 250 height 33
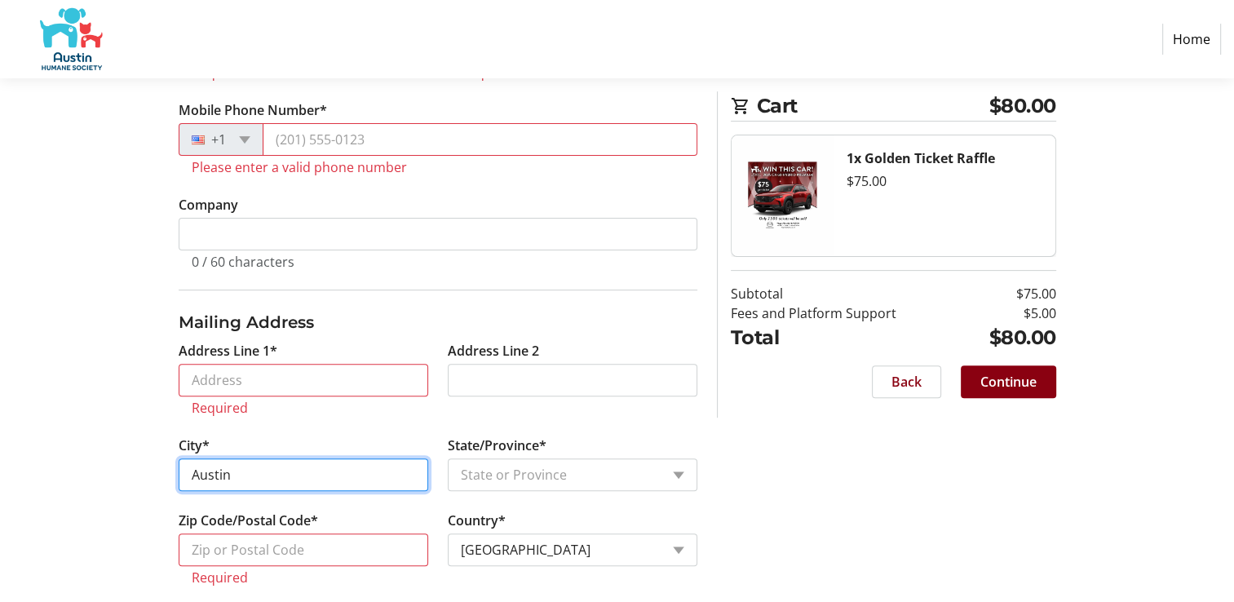
click at [250, 475] on input "Austin" at bounding box center [304, 475] width 250 height 33
type input "A"
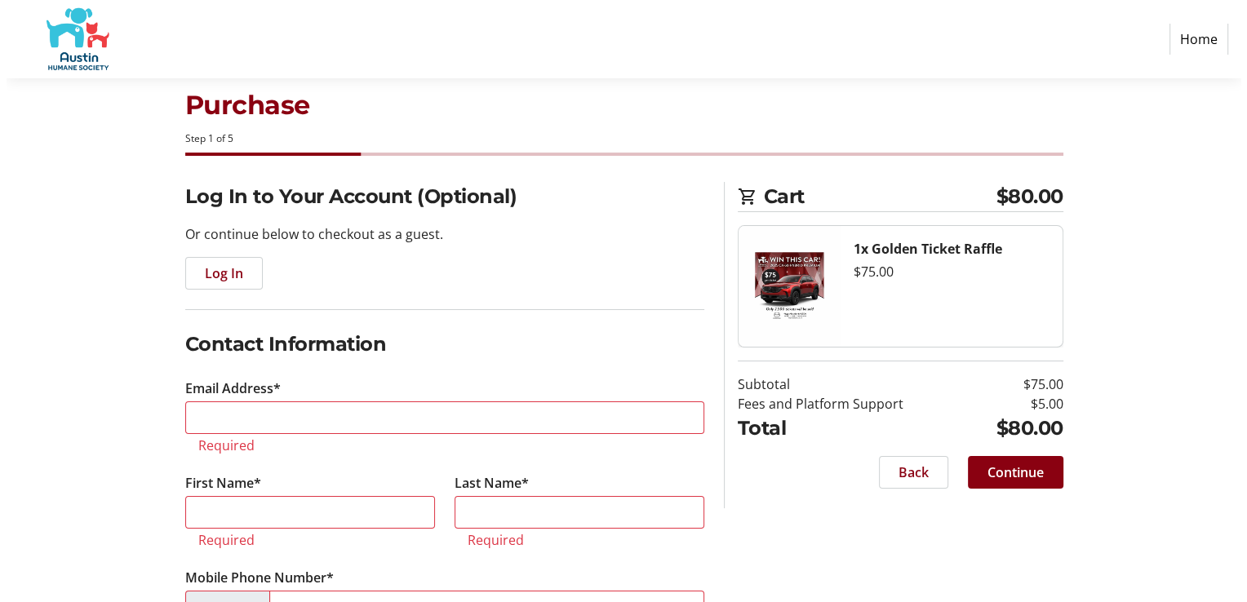
scroll to position [0, 0]
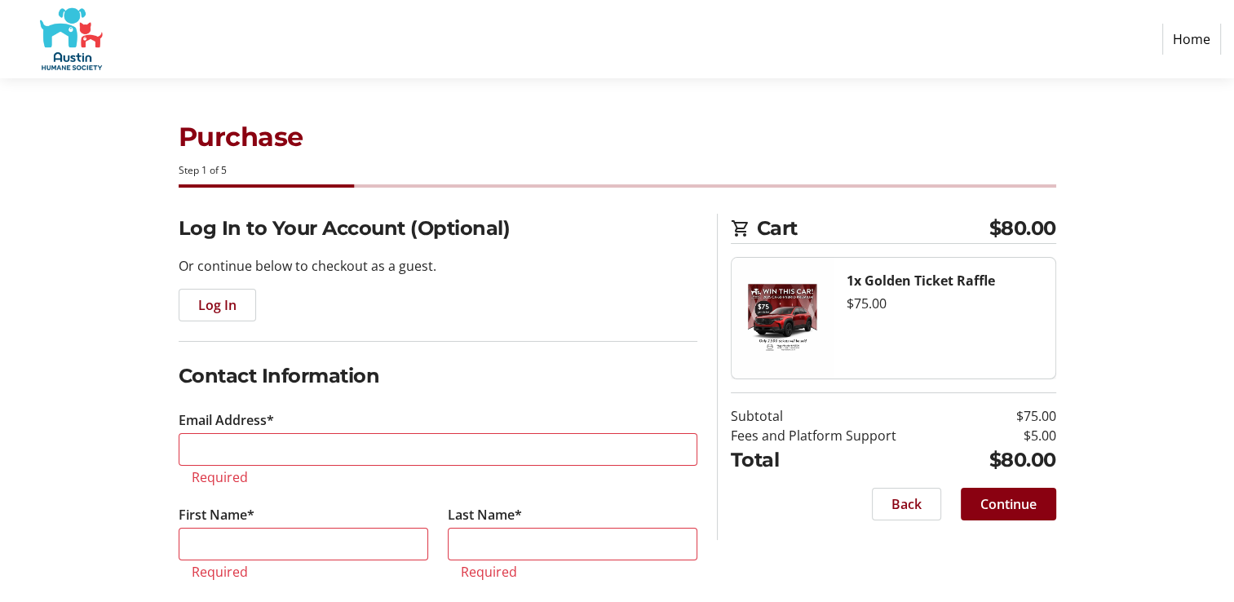
click at [780, 233] on span "Cart" at bounding box center [873, 228] width 233 height 29
click at [898, 497] on span "Back" at bounding box center [907, 504] width 30 height 20
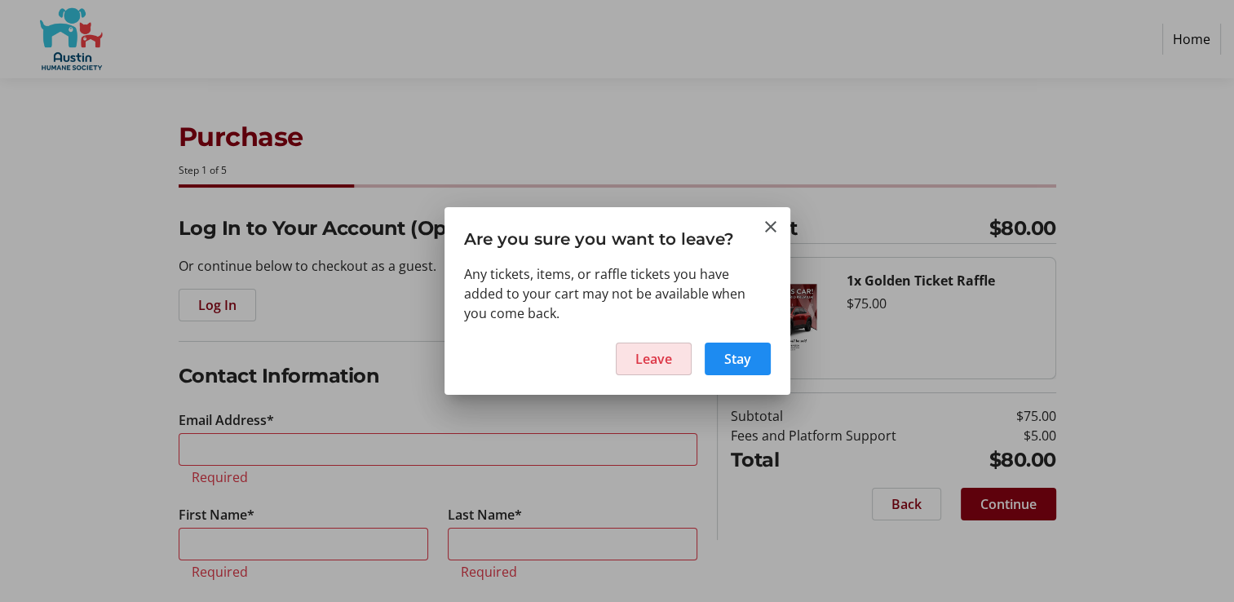
click at [672, 358] on span "Leave" at bounding box center [654, 359] width 37 height 20
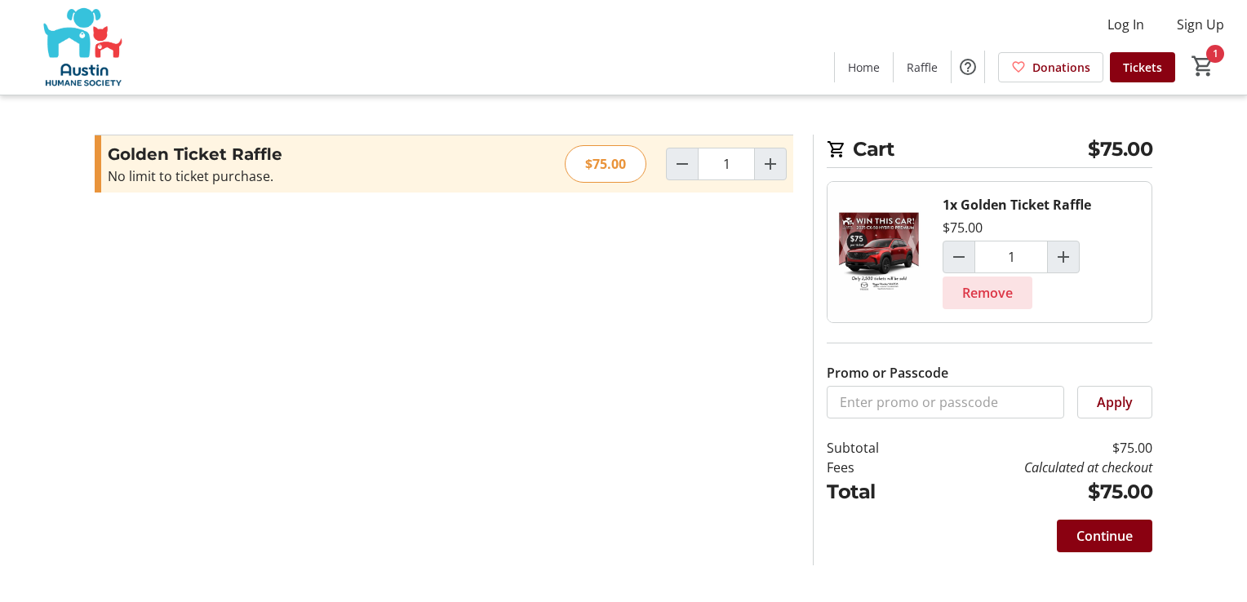
click at [976, 300] on span "Remove" at bounding box center [987, 293] width 51 height 20
type input "0"
